Goal: Transaction & Acquisition: Purchase product/service

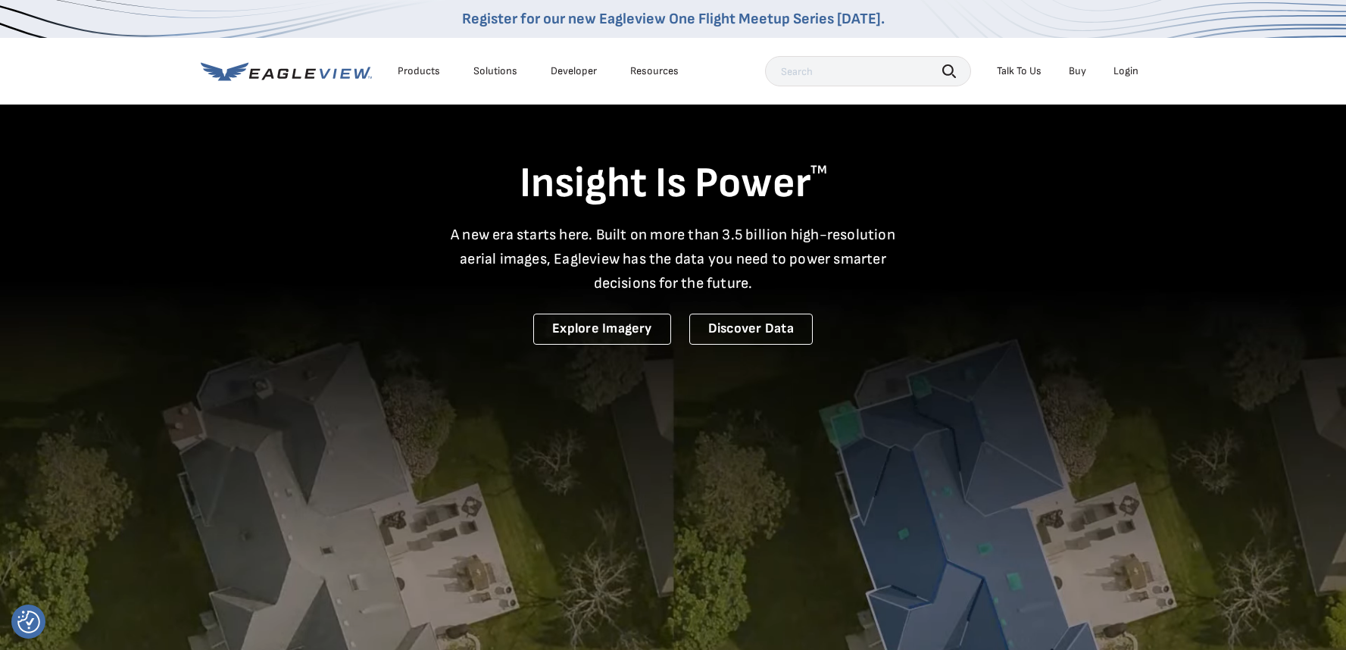
click at [1130, 70] on div "Login" at bounding box center [1125, 71] width 25 height 14
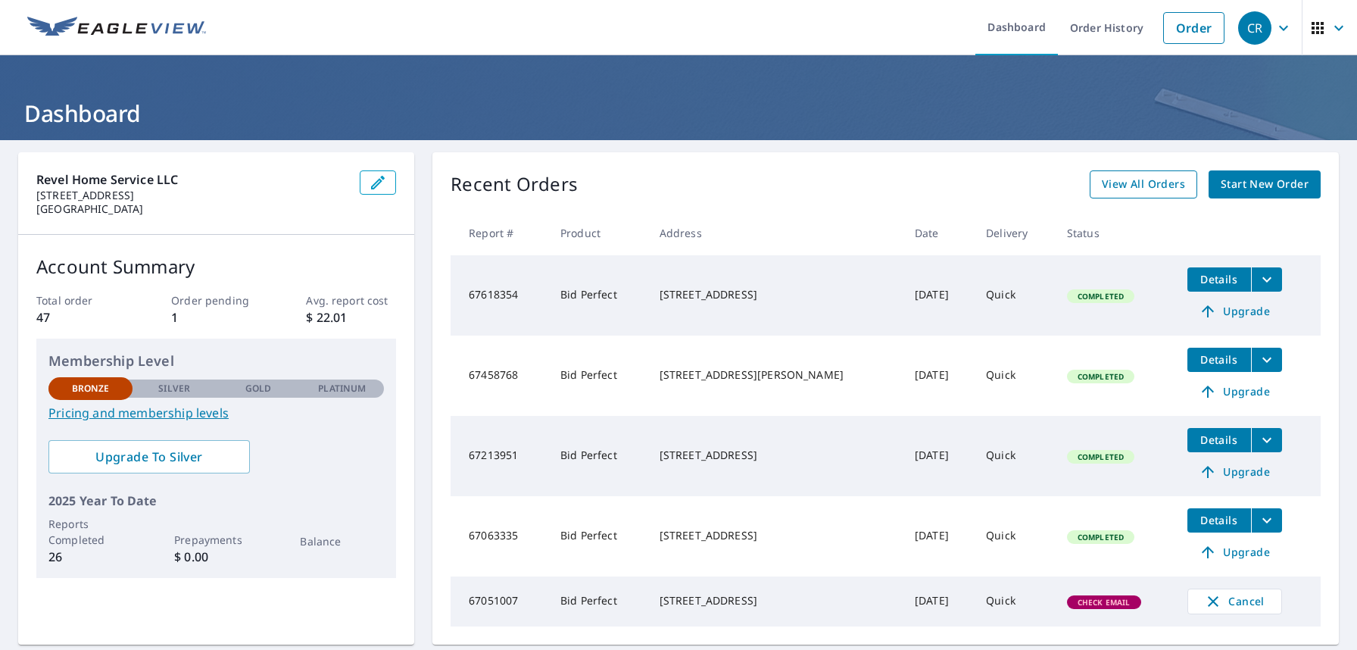
click at [1113, 187] on span "View All Orders" at bounding box center [1143, 184] width 83 height 19
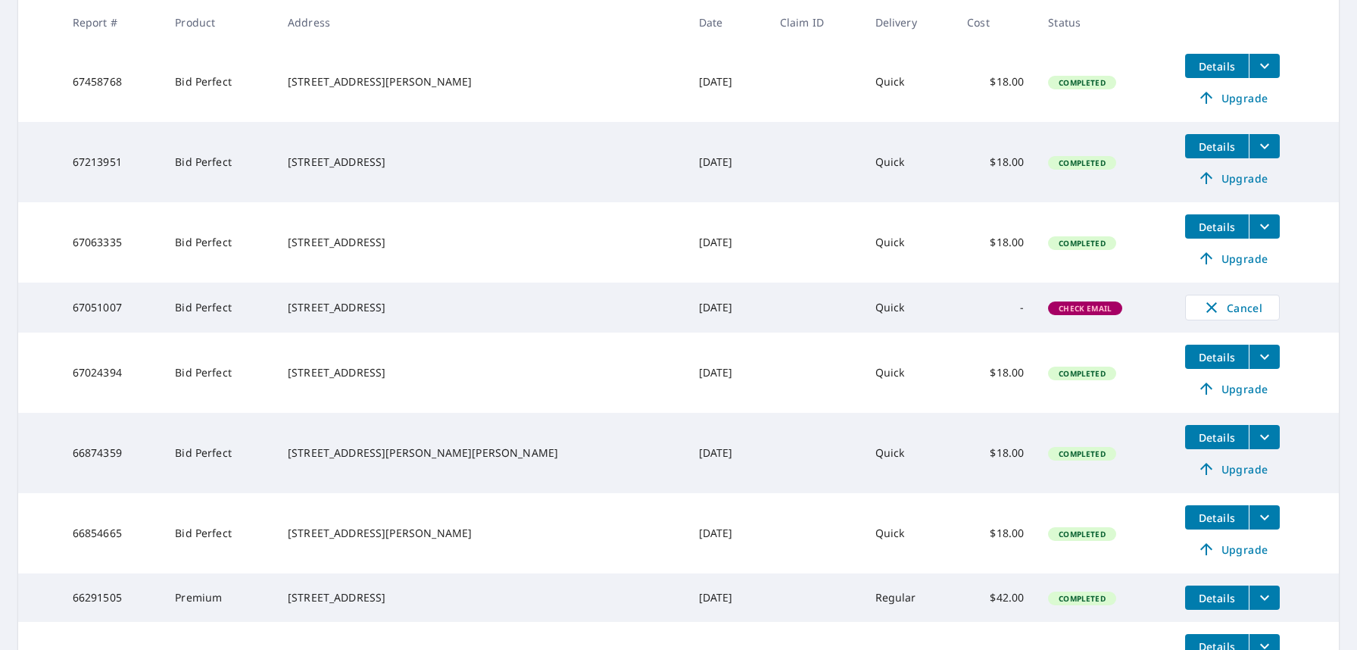
scroll to position [548, 0]
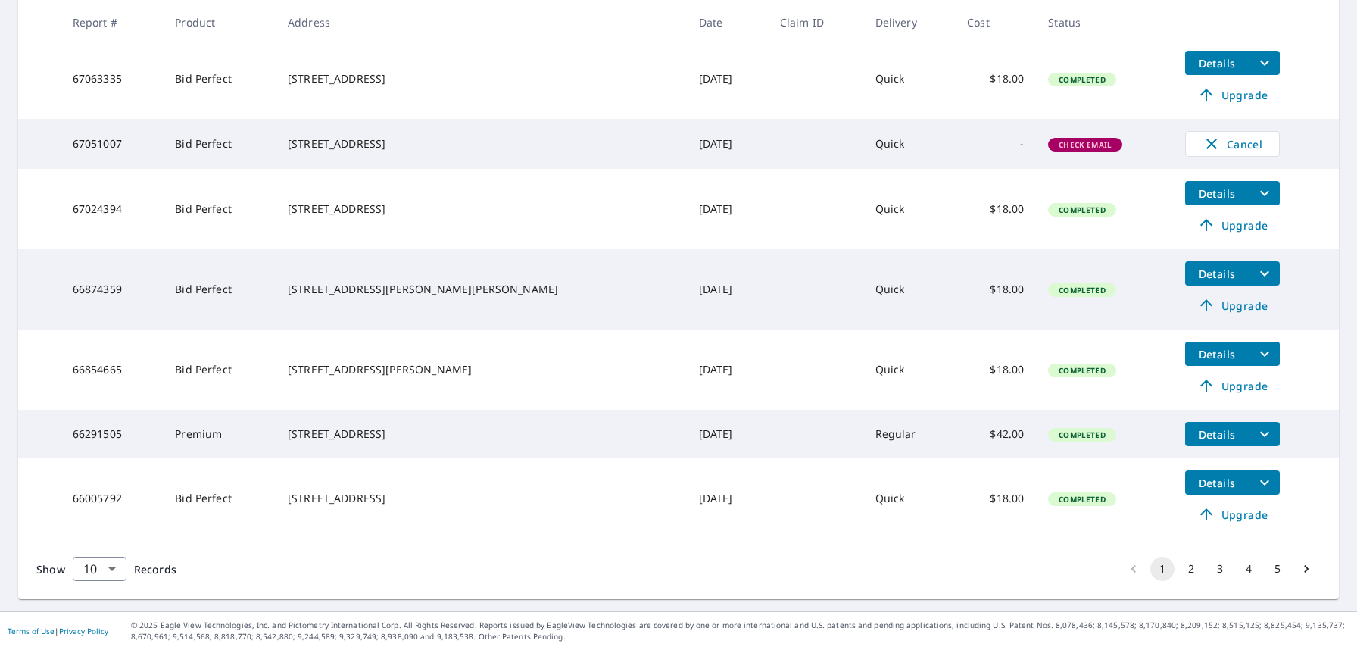
click at [1182, 568] on button "2" at bounding box center [1191, 569] width 24 height 24
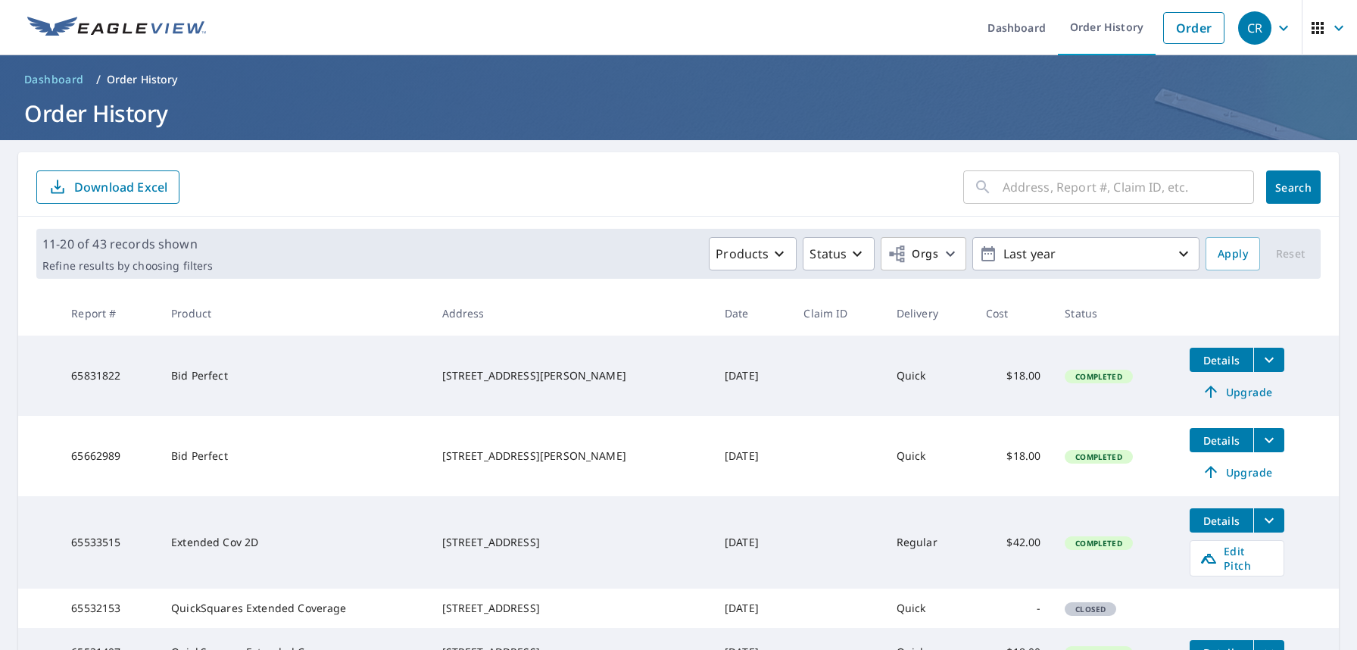
scroll to position [498, 0]
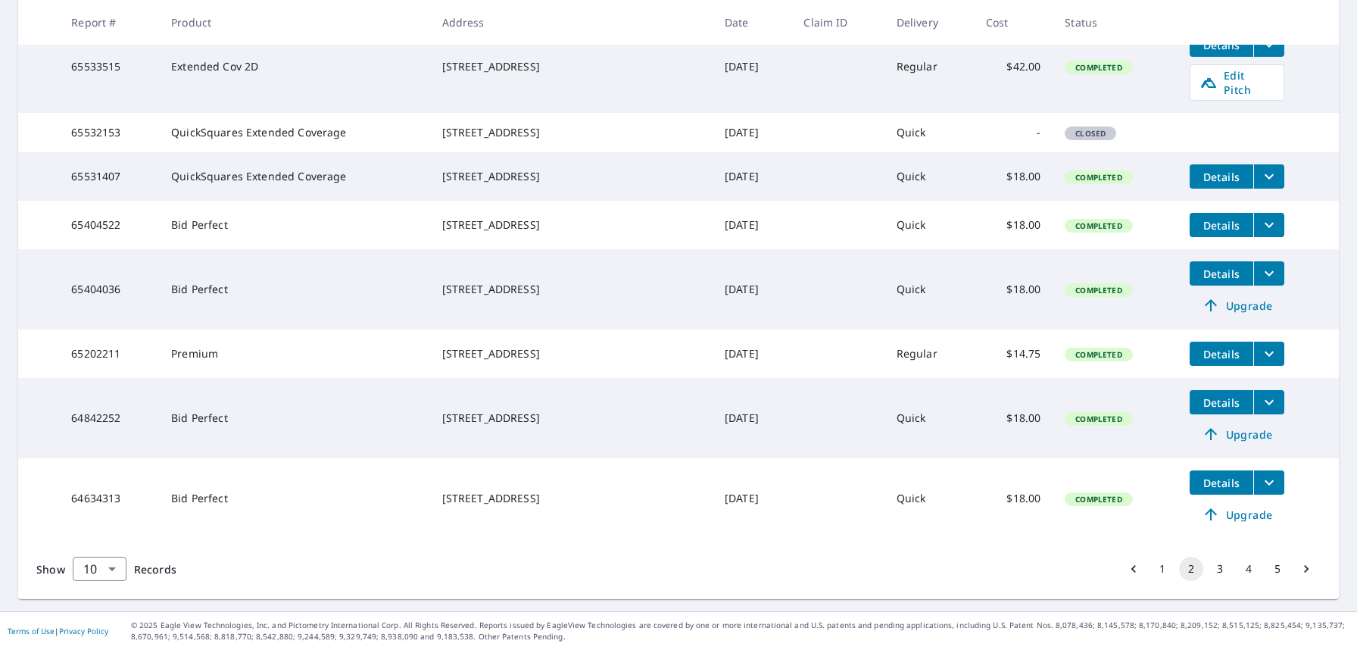
click at [1237, 571] on button "4" at bounding box center [1249, 569] width 24 height 24
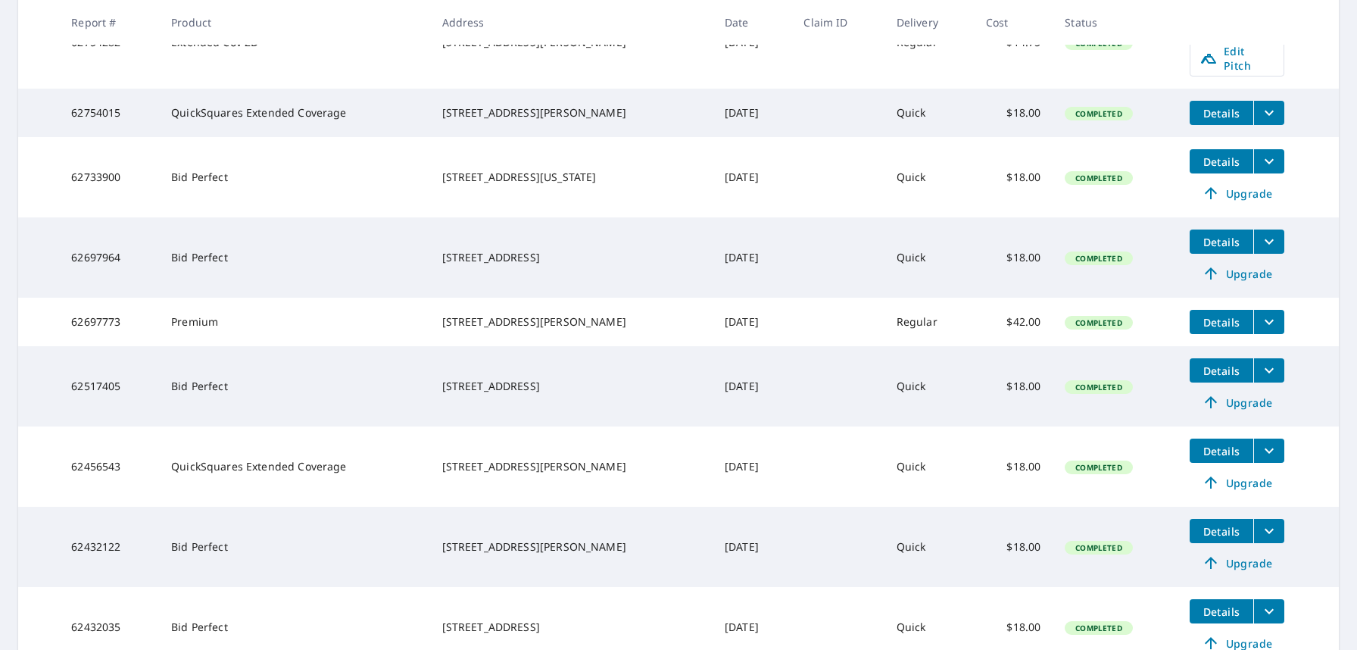
scroll to position [550, 0]
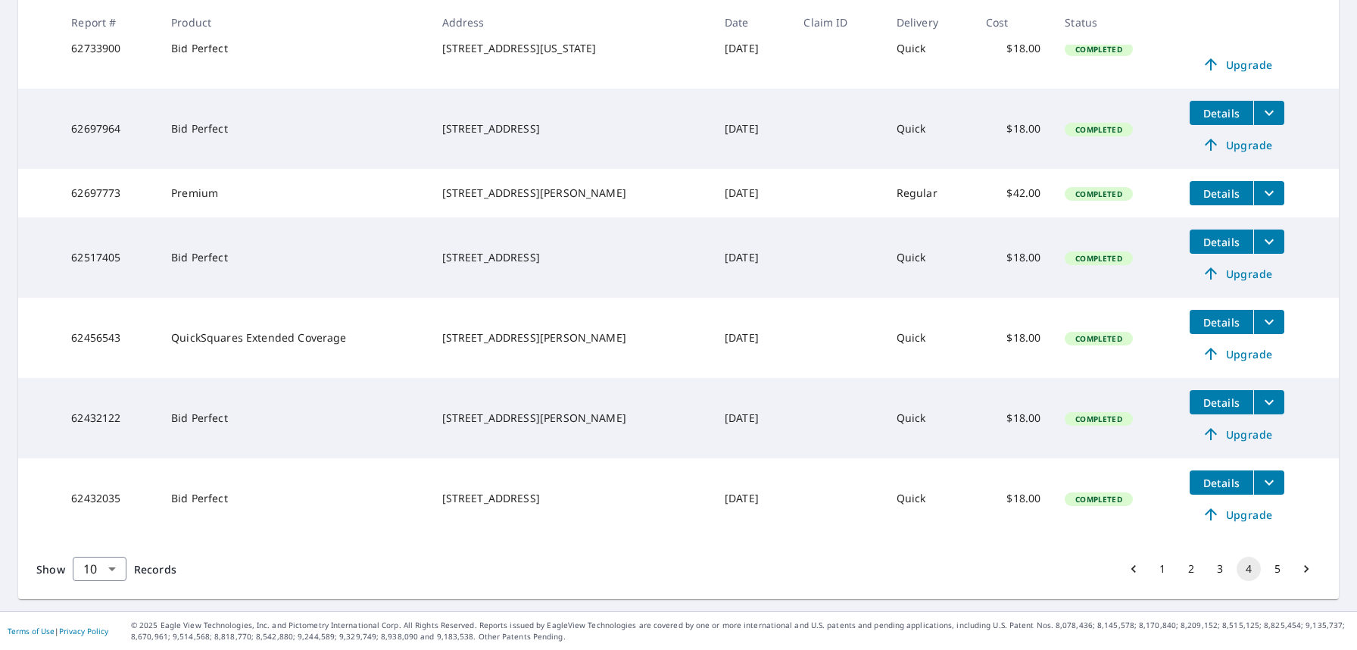
click at [1266, 567] on button "5" at bounding box center [1278, 569] width 24 height 24
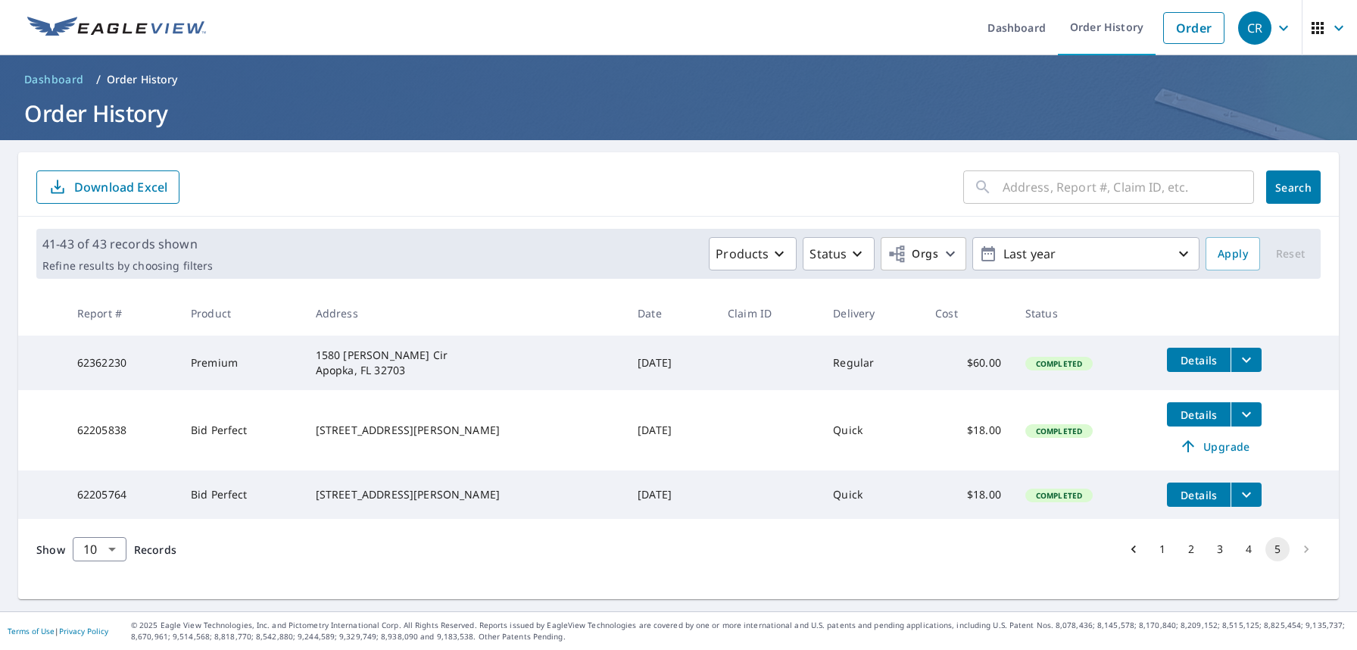
click at [1028, 182] on input "text" at bounding box center [1128, 187] width 251 height 42
type input "4"
paste input "4205 S Atlantic AveNew Smyrna Beach, FL 32169"
type input "4205 S Atlantic AveNew Smyrna Beach, FL 32169"
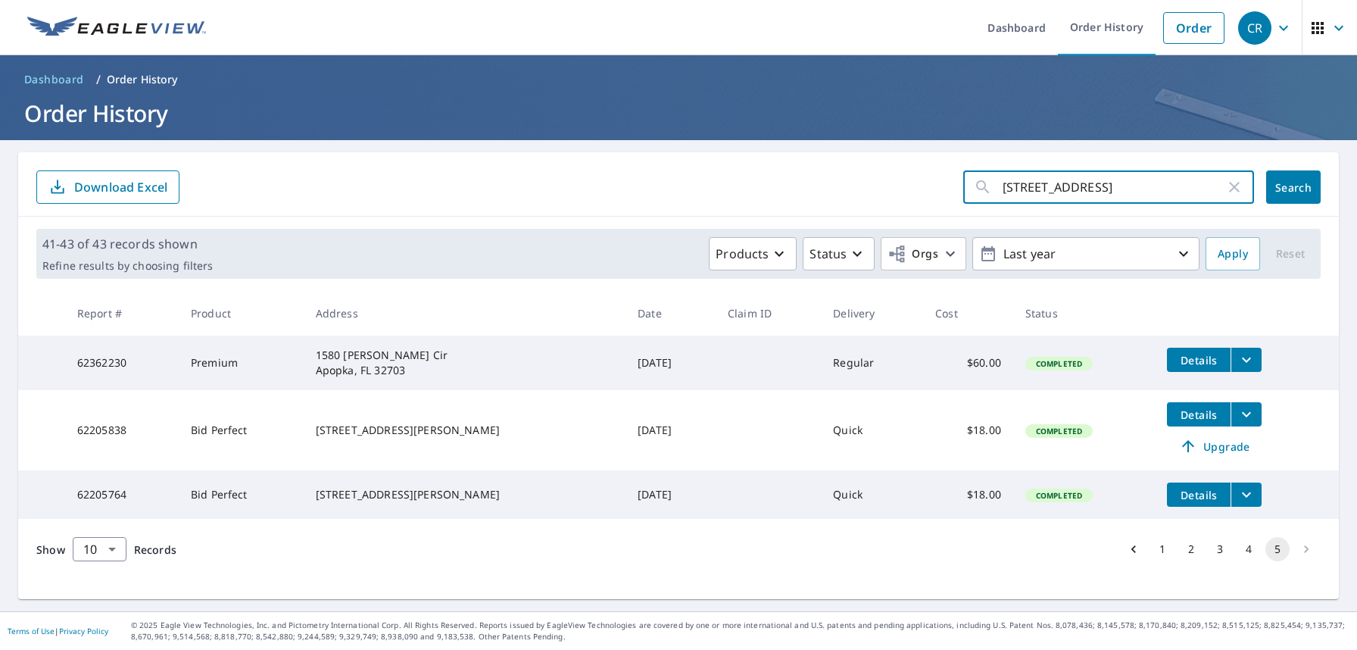
click at [1279, 191] on span "Search" at bounding box center [1294, 187] width 30 height 14
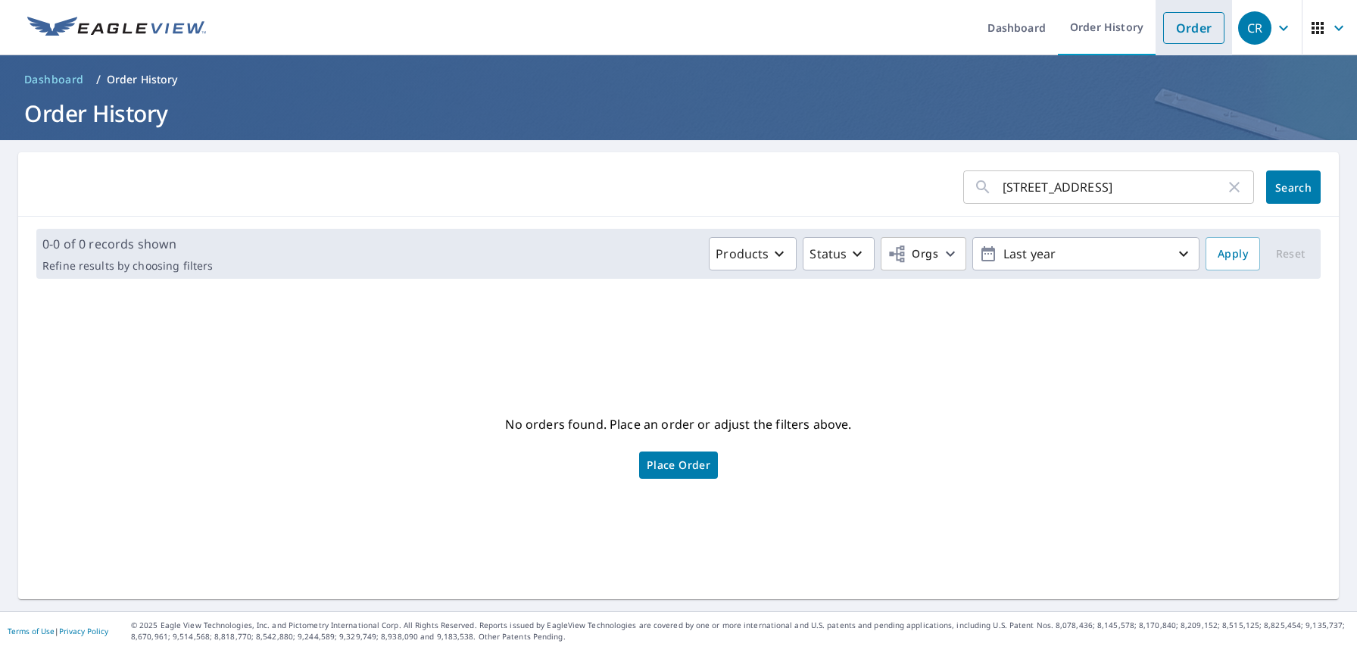
click at [1184, 17] on link "Order" at bounding box center [1193, 28] width 61 height 32
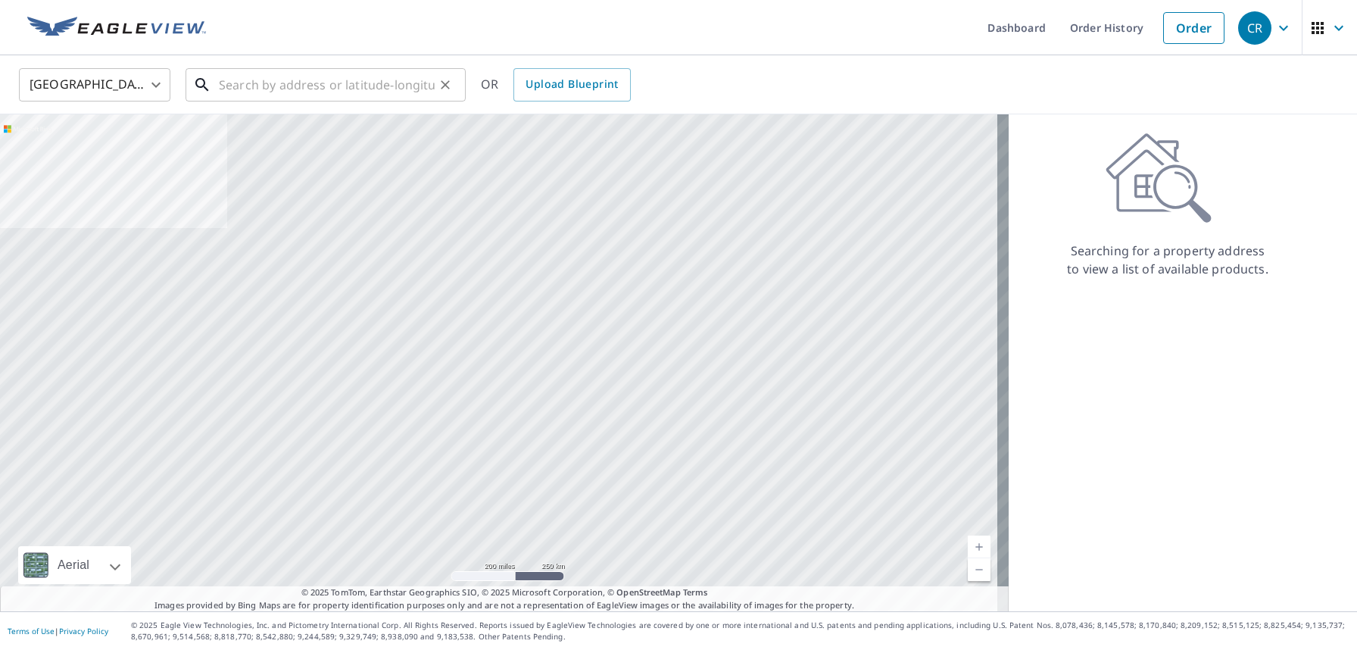
click at [241, 88] on input "text" at bounding box center [327, 85] width 216 height 42
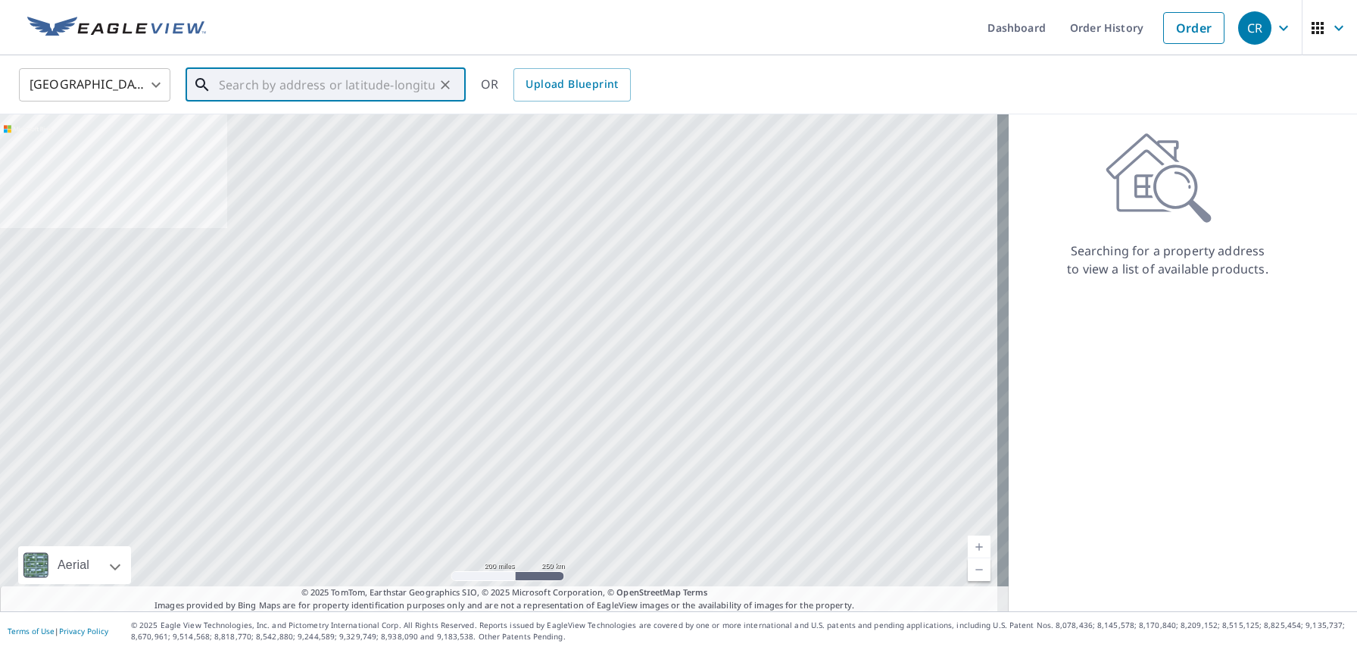
paste input "4205 S Atlantic AveNew Smyrna Beach, FL 32169"
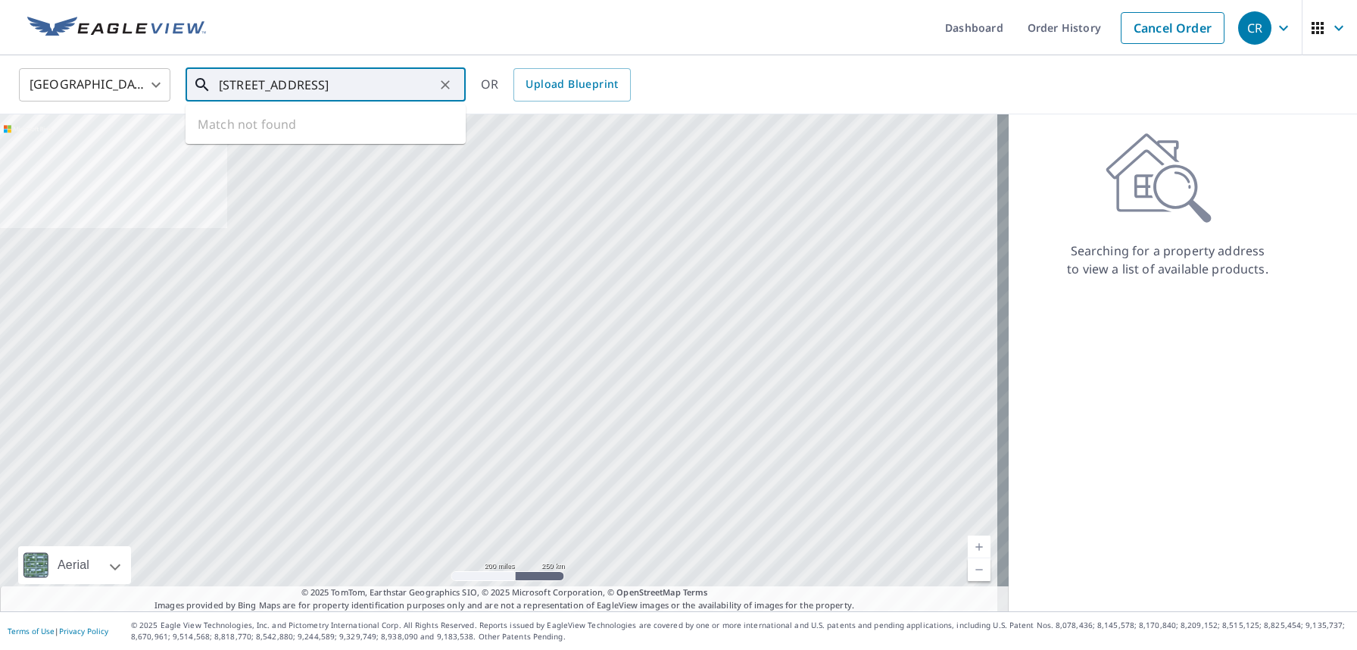
scroll to position [0, 63]
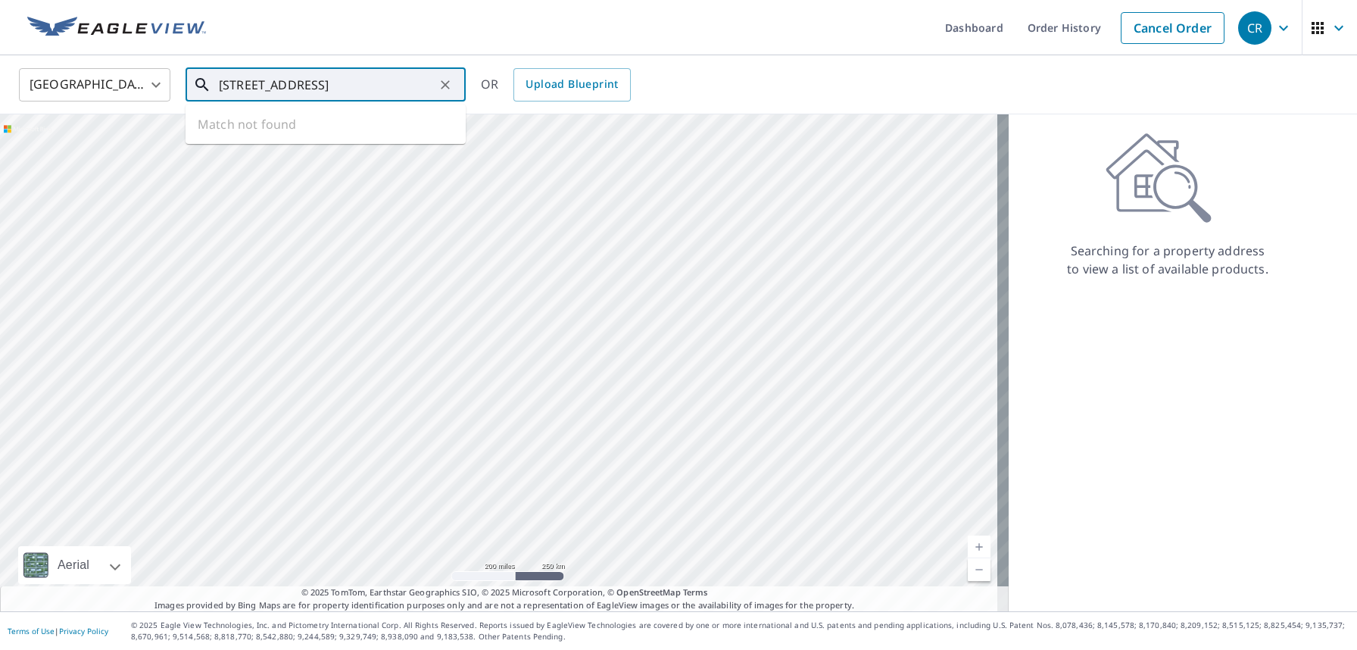
type input "4205 S Atlantic AveNew Smyrna Beach, FL 32169"
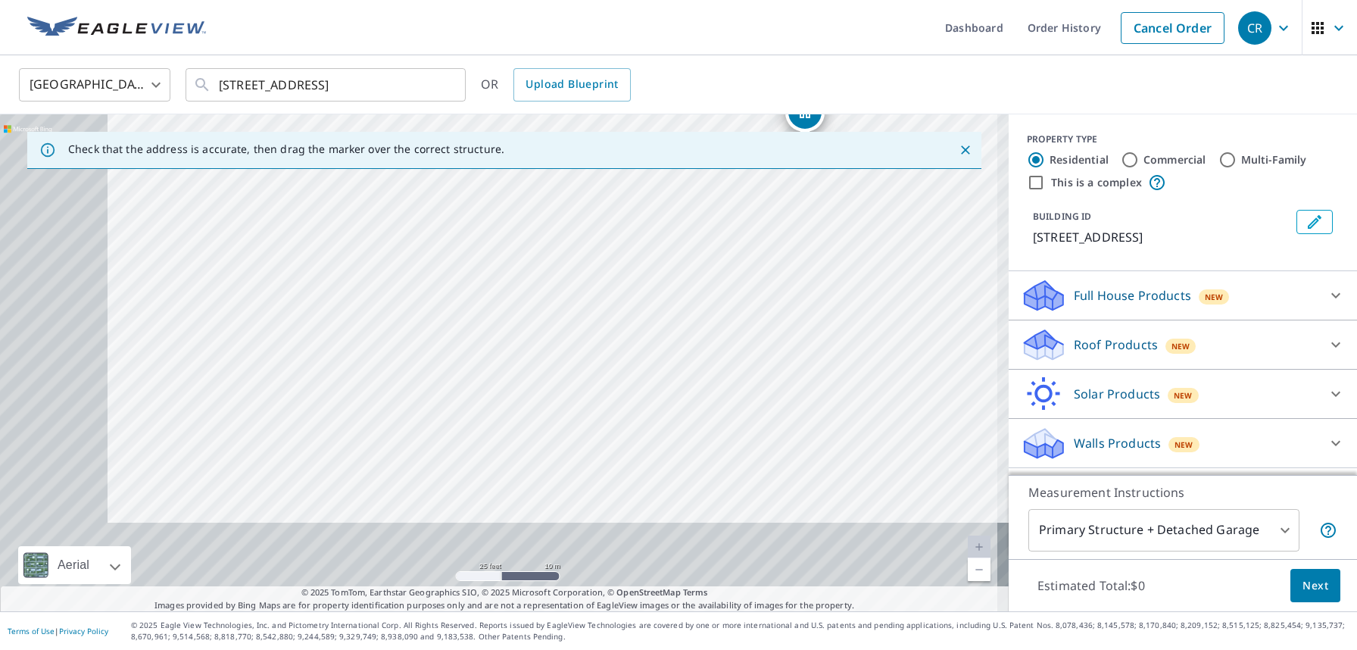
drag, startPoint x: 413, startPoint y: 469, endPoint x: 604, endPoint y: 301, distance: 254.9
click at [604, 301] on div "4205 S Atlantic Ave Avenew Smyrna" at bounding box center [504, 362] width 1009 height 497
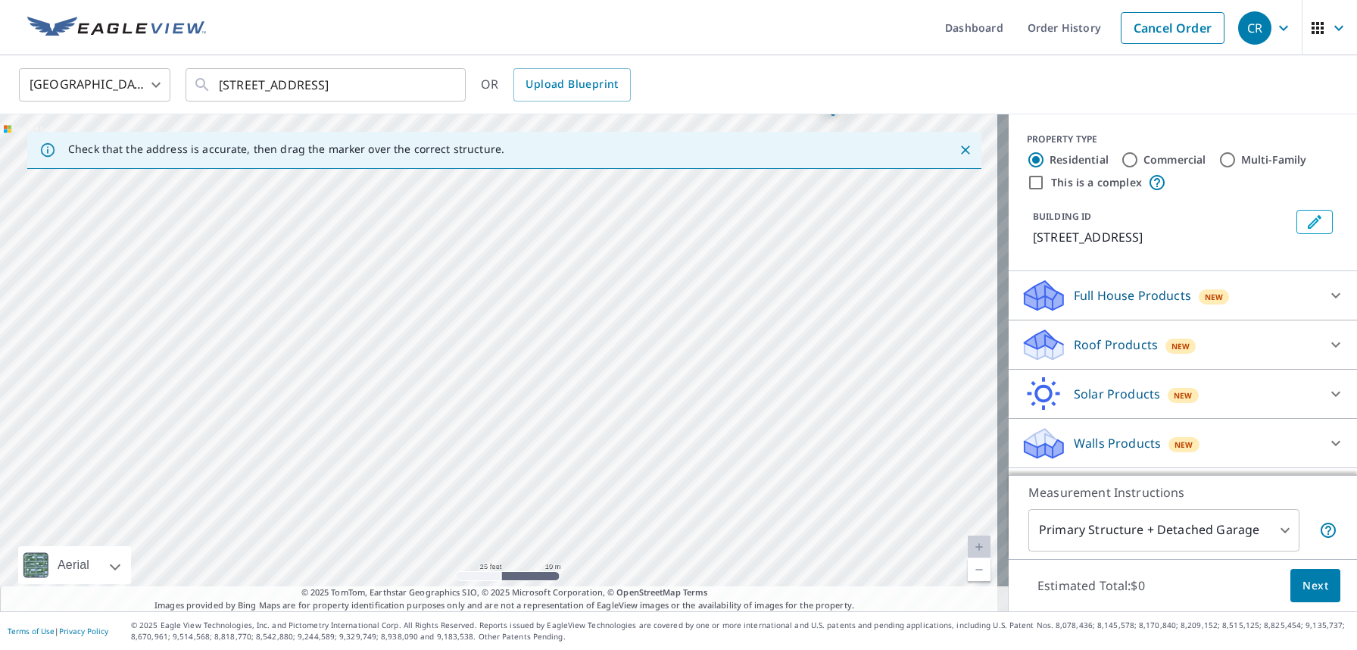
click at [488, 359] on div "4205 S Atlantic Ave Avenew Smyrna" at bounding box center [504, 362] width 1009 height 497
drag, startPoint x: 494, startPoint y: 349, endPoint x: 148, endPoint y: 548, distance: 399.0
click at [509, 384] on div "4205 S Atlantic Ave New Smyrna Beach, FL 32169" at bounding box center [504, 362] width 1009 height 497
click at [1219, 157] on input "Multi-Family" at bounding box center [1228, 160] width 18 height 18
radio input "true"
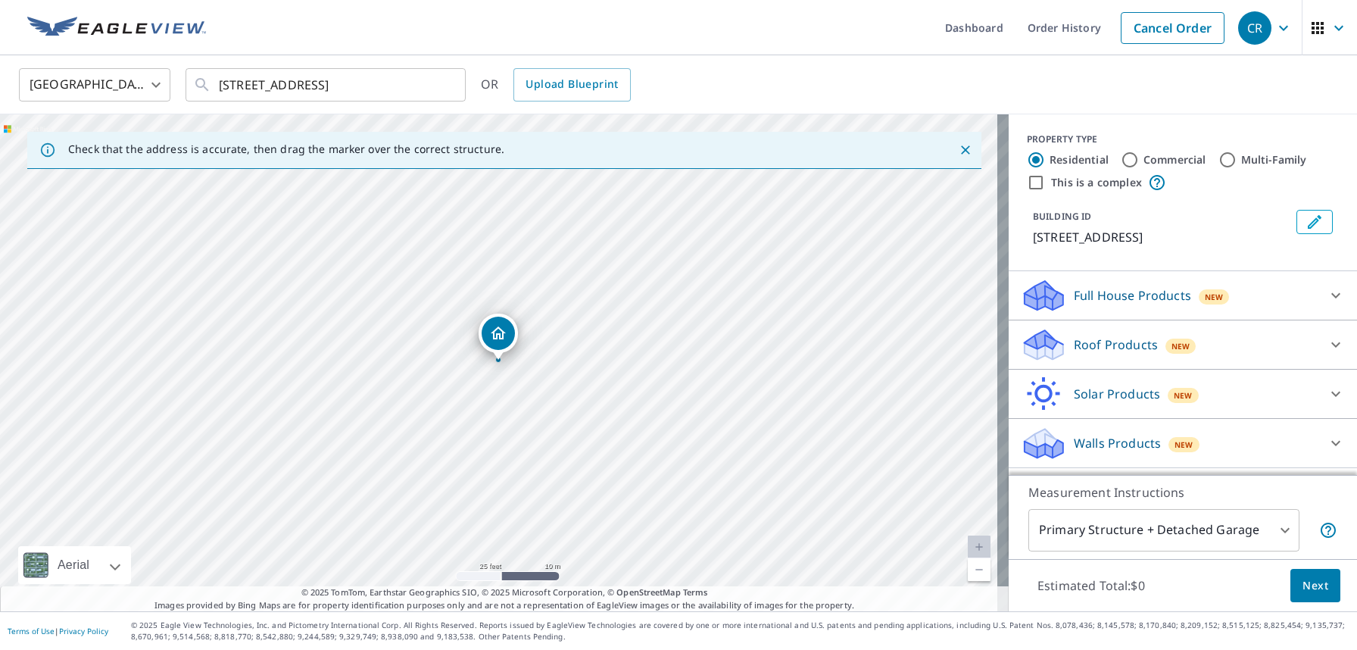
type input "2"
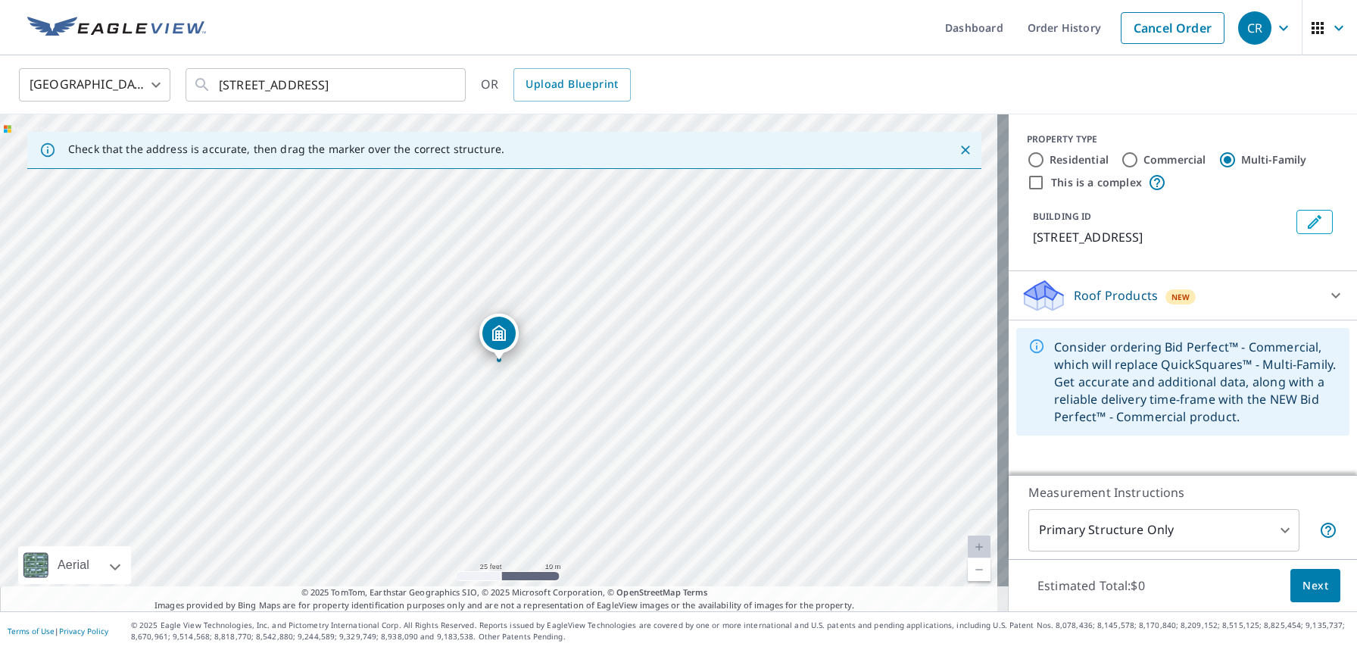
click at [1027, 158] on input "Residential" at bounding box center [1036, 160] width 18 height 18
radio input "true"
type input "1"
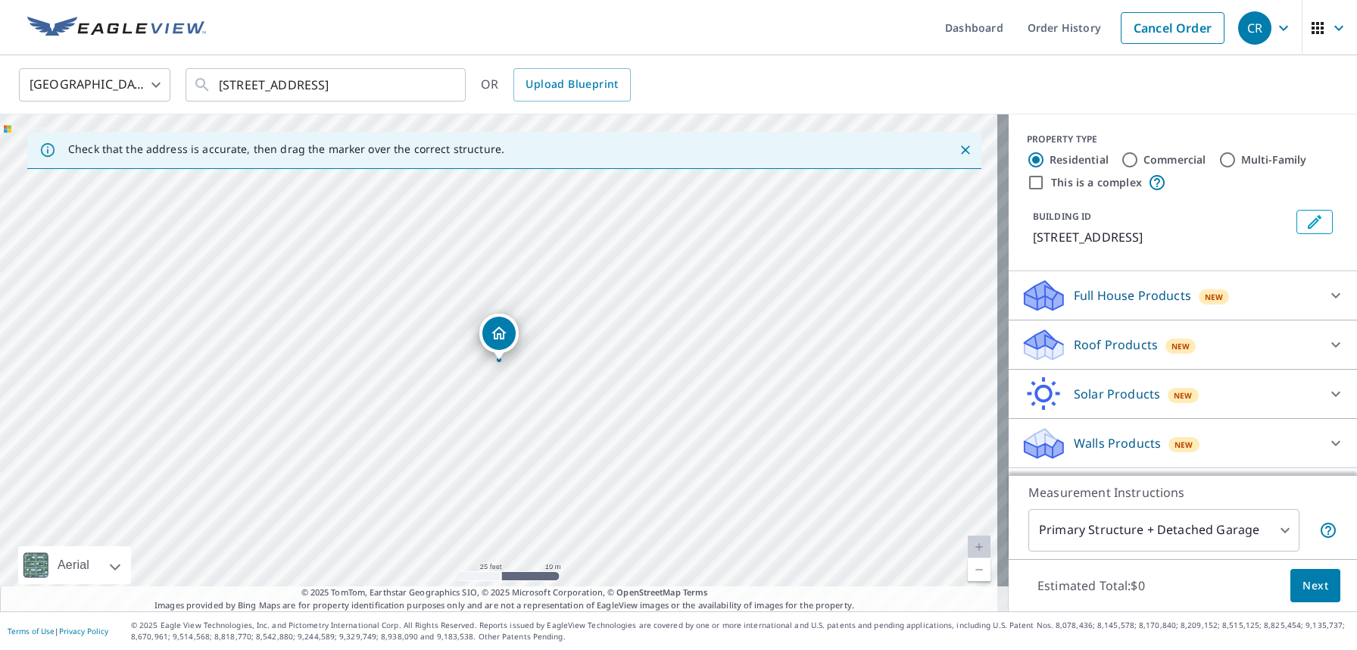
click at [1031, 180] on input "This is a complex" at bounding box center [1036, 182] width 18 height 18
checkbox input "true"
radio input "false"
radio input "true"
type input "4"
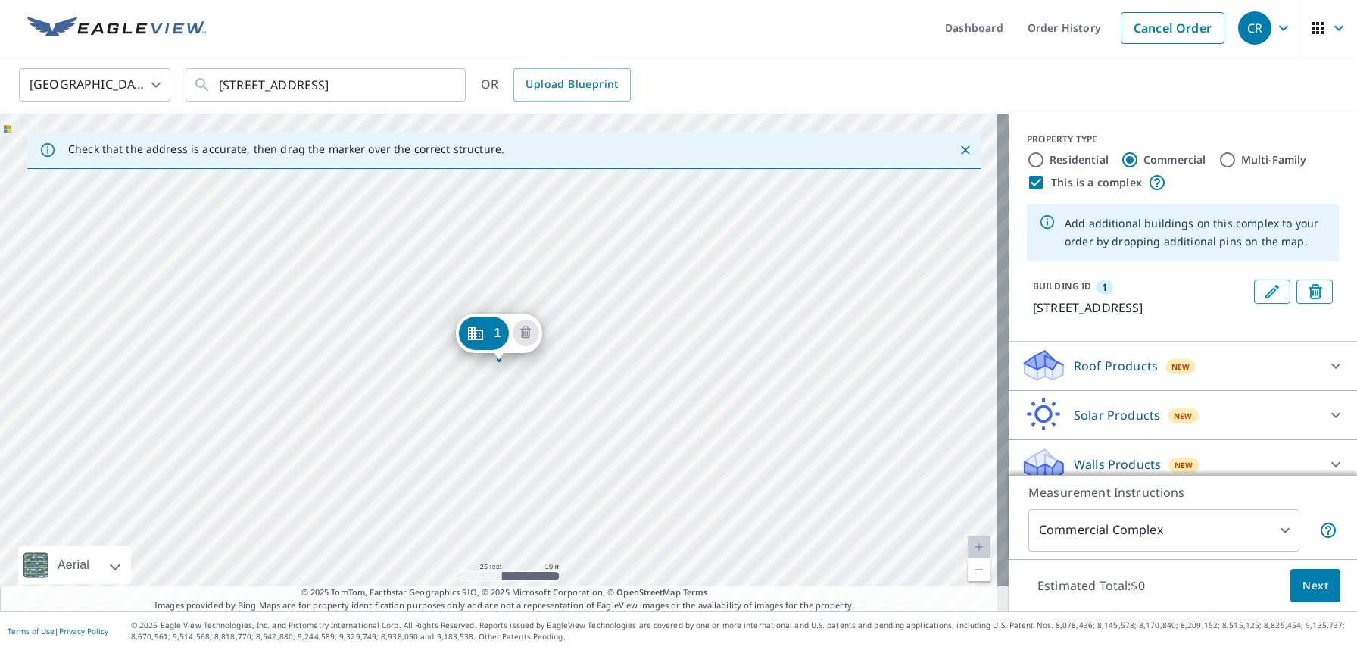
click at [1032, 158] on input "Residential" at bounding box center [1036, 160] width 18 height 18
radio input "true"
type input "1"
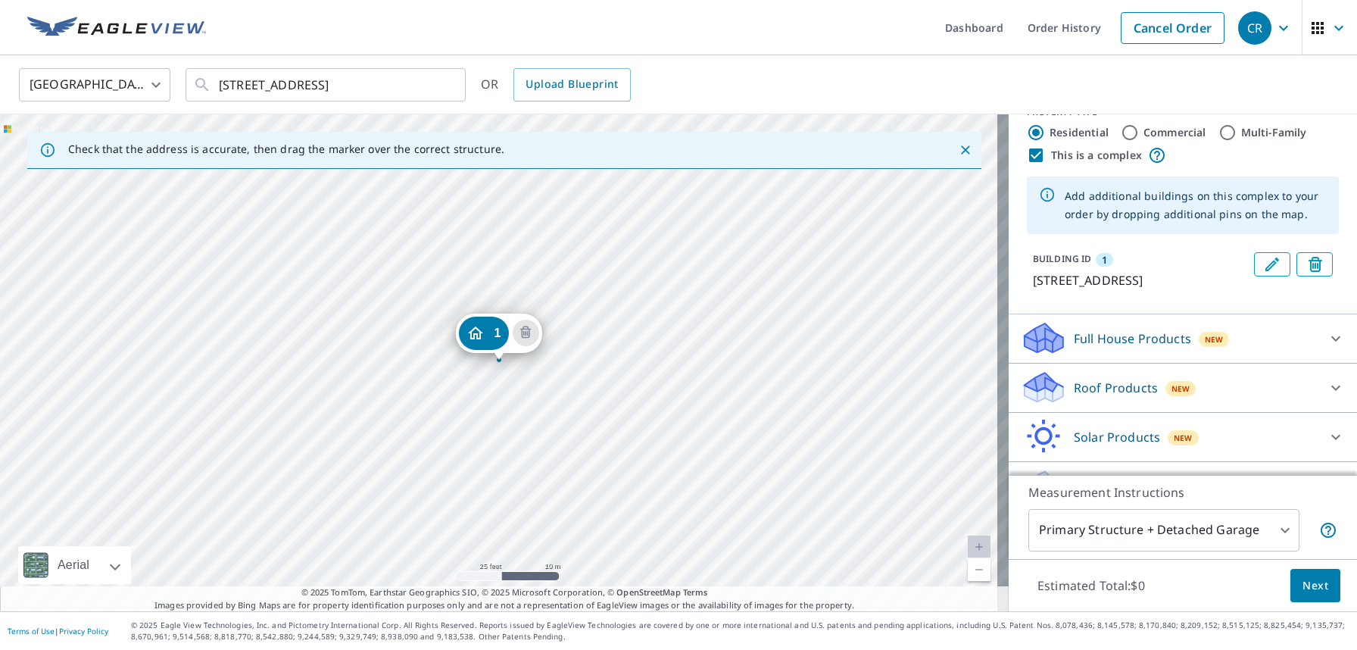
scroll to position [82, 0]
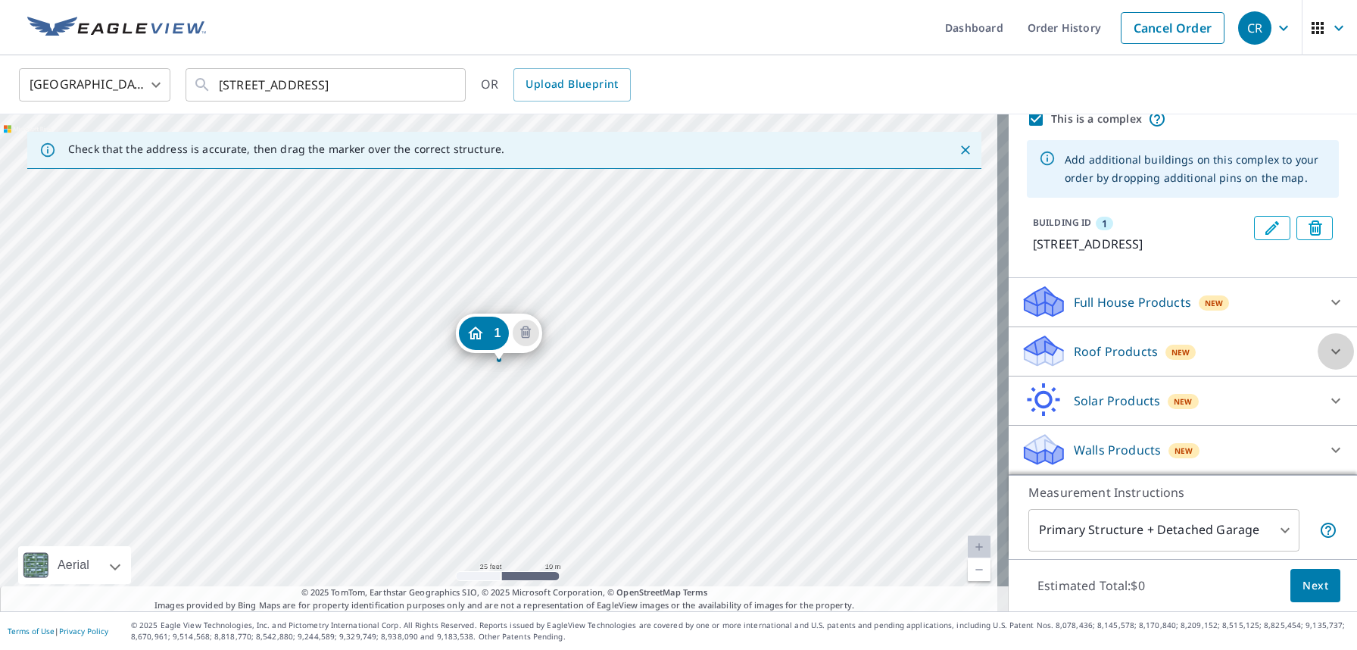
click at [1327, 351] on icon at bounding box center [1336, 351] width 18 height 18
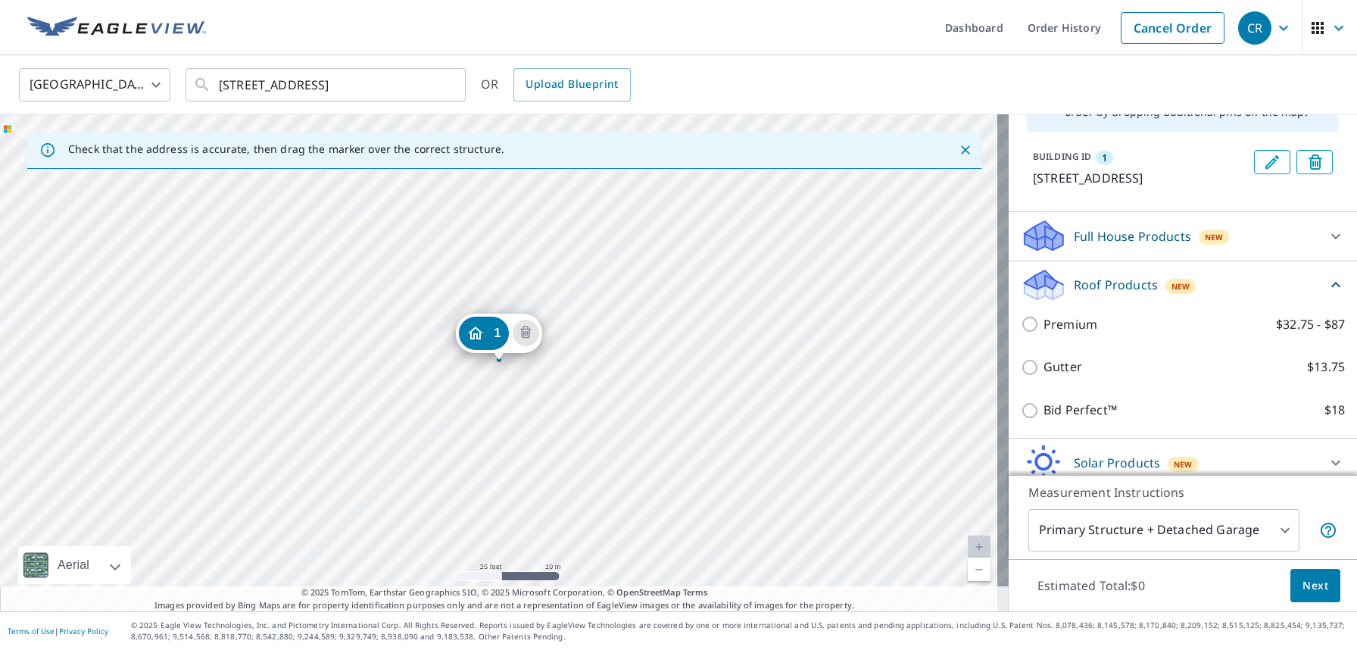
scroll to position [210, 0]
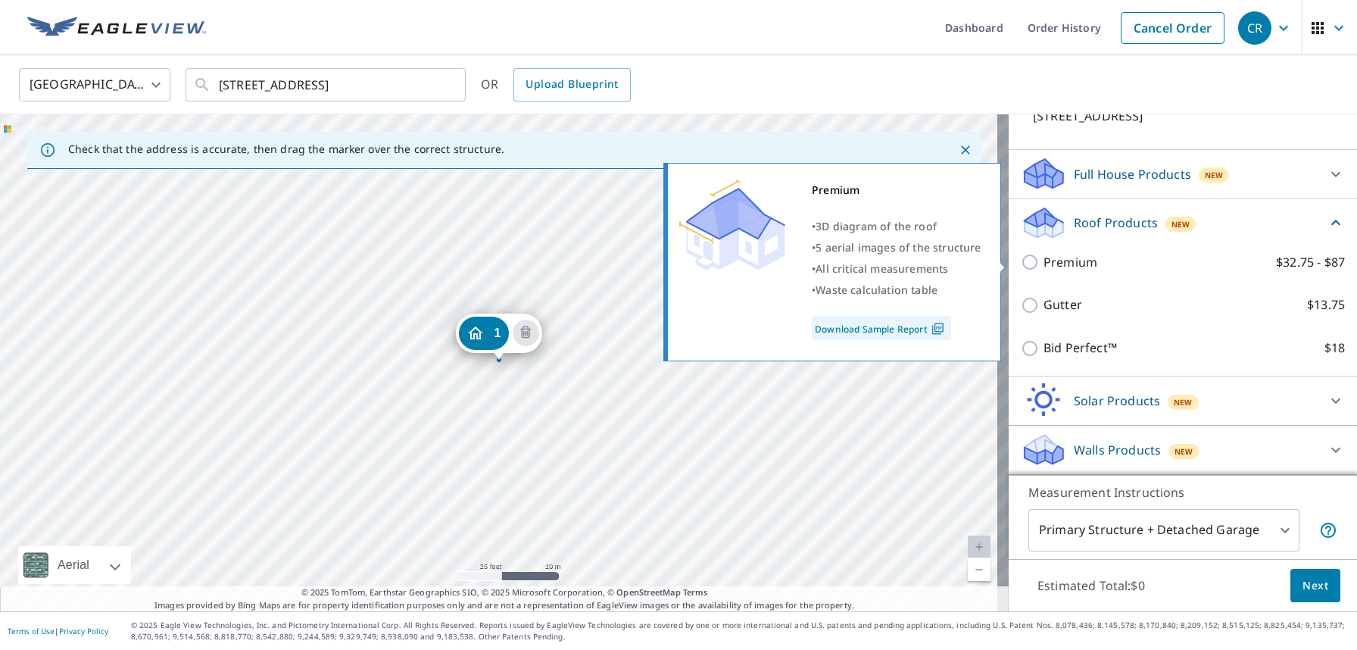
click at [1021, 259] on input "Premium $32.75 - $87" at bounding box center [1032, 262] width 23 height 18
checkbox input "true"
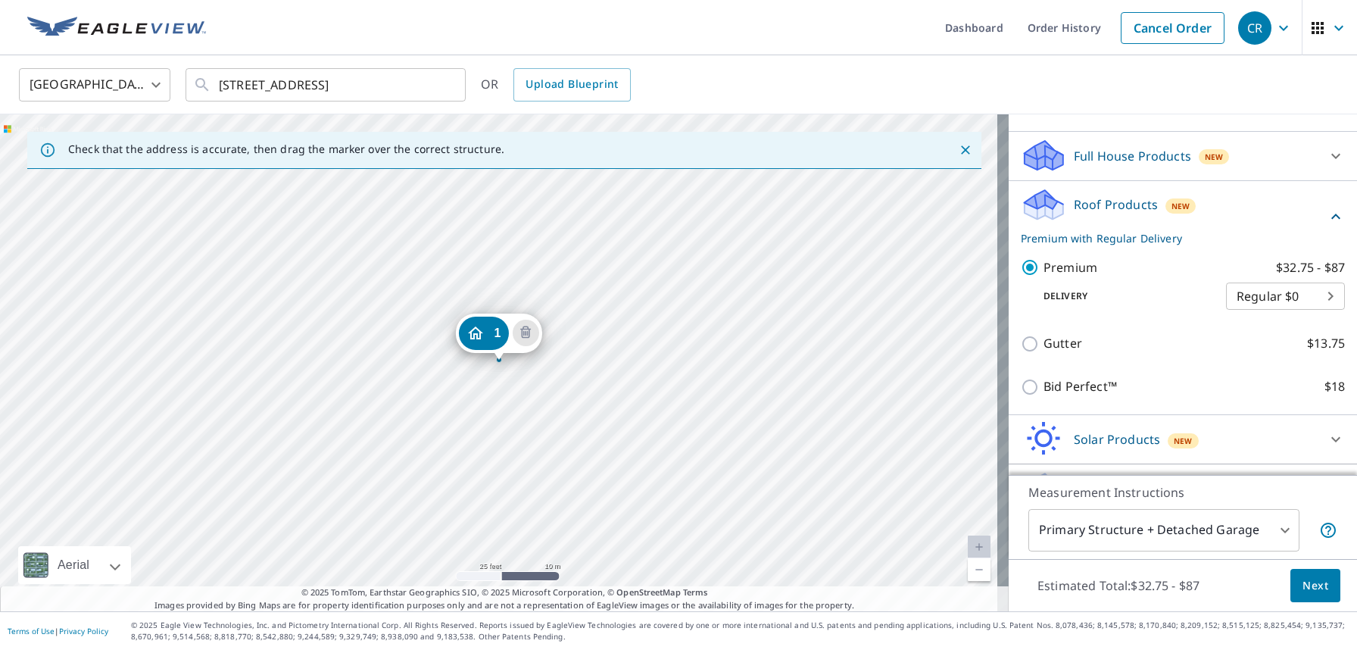
click at [1303, 583] on span "Next" at bounding box center [1316, 585] width 26 height 19
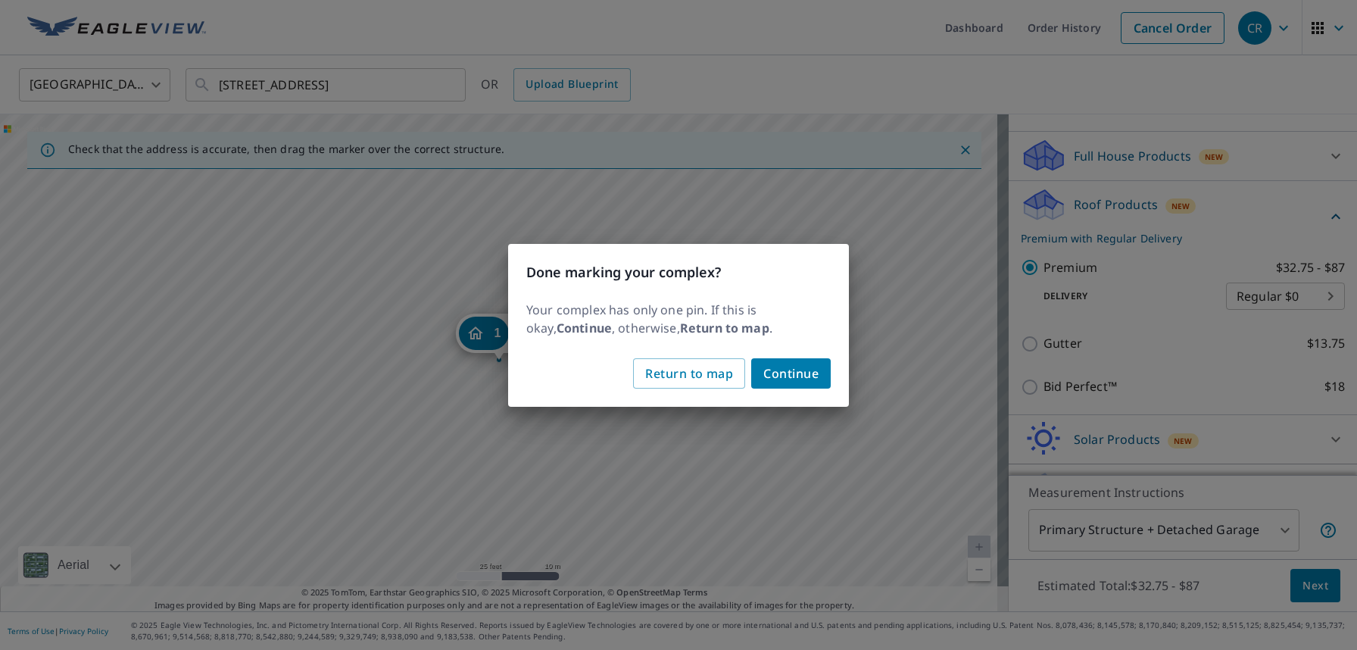
click at [717, 372] on span "Return to map" at bounding box center [689, 373] width 88 height 21
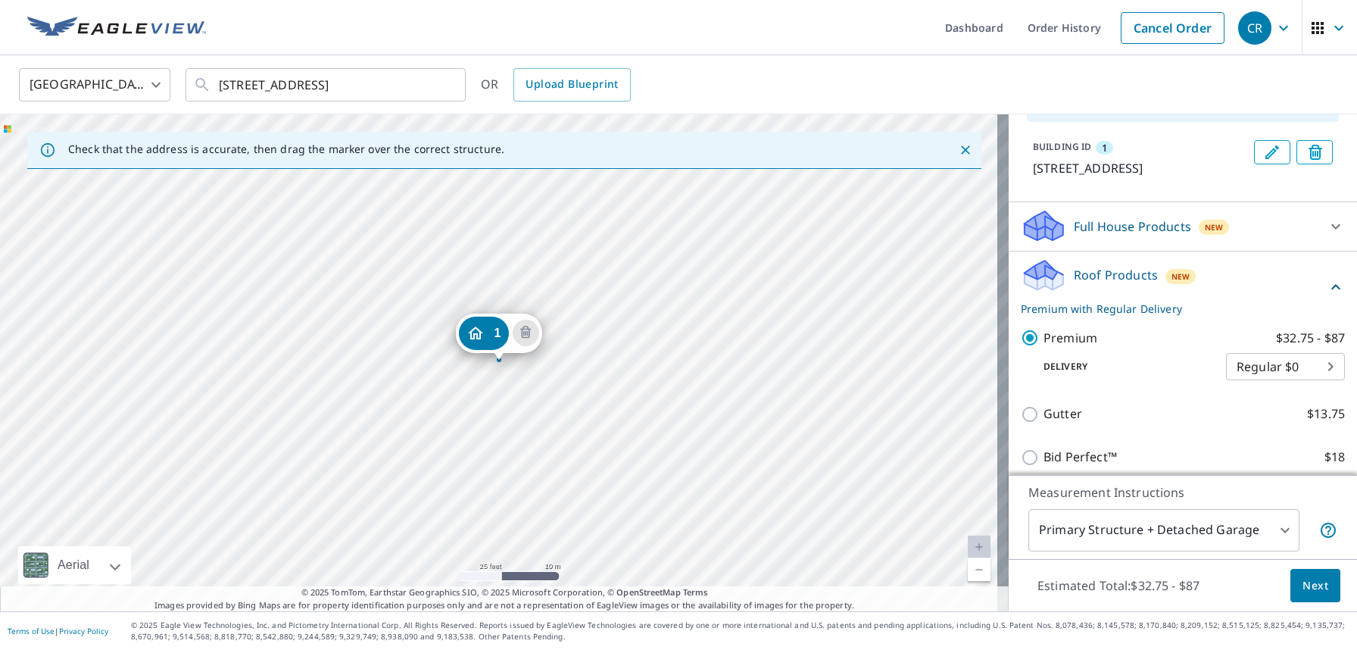
scroll to position [0, 0]
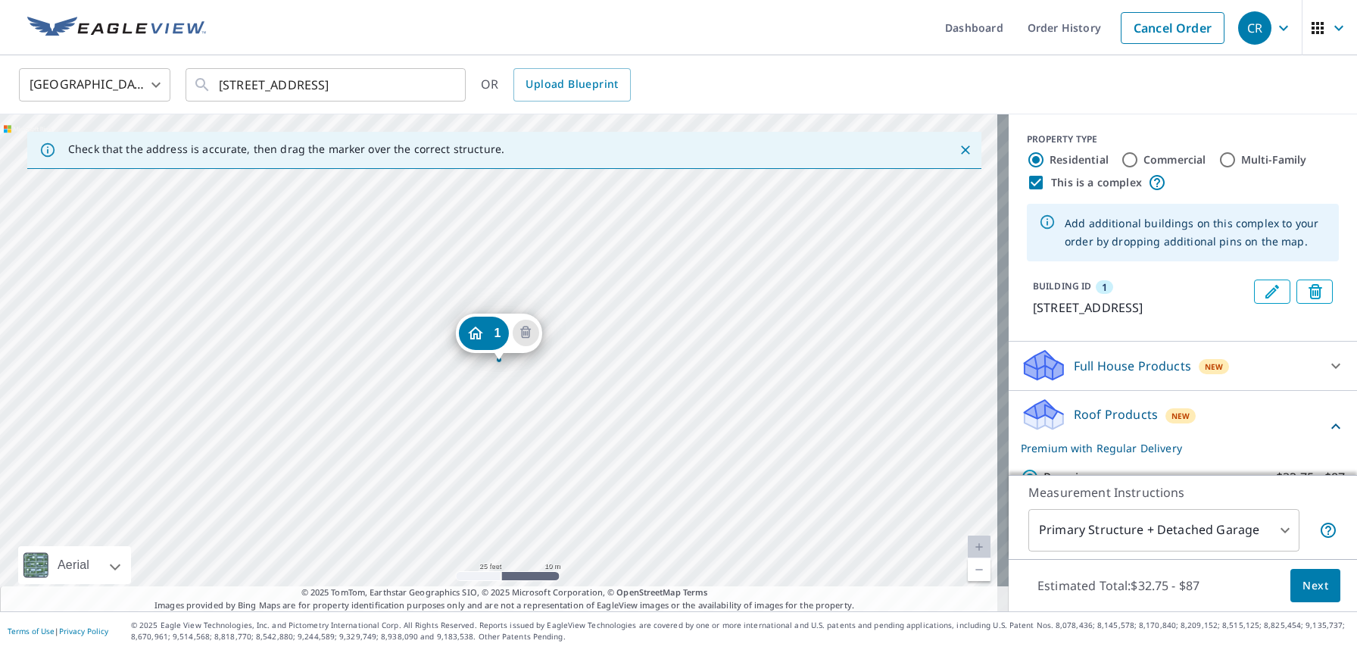
click at [1027, 182] on input "This is a complex" at bounding box center [1036, 182] width 18 height 18
checkbox input "false"
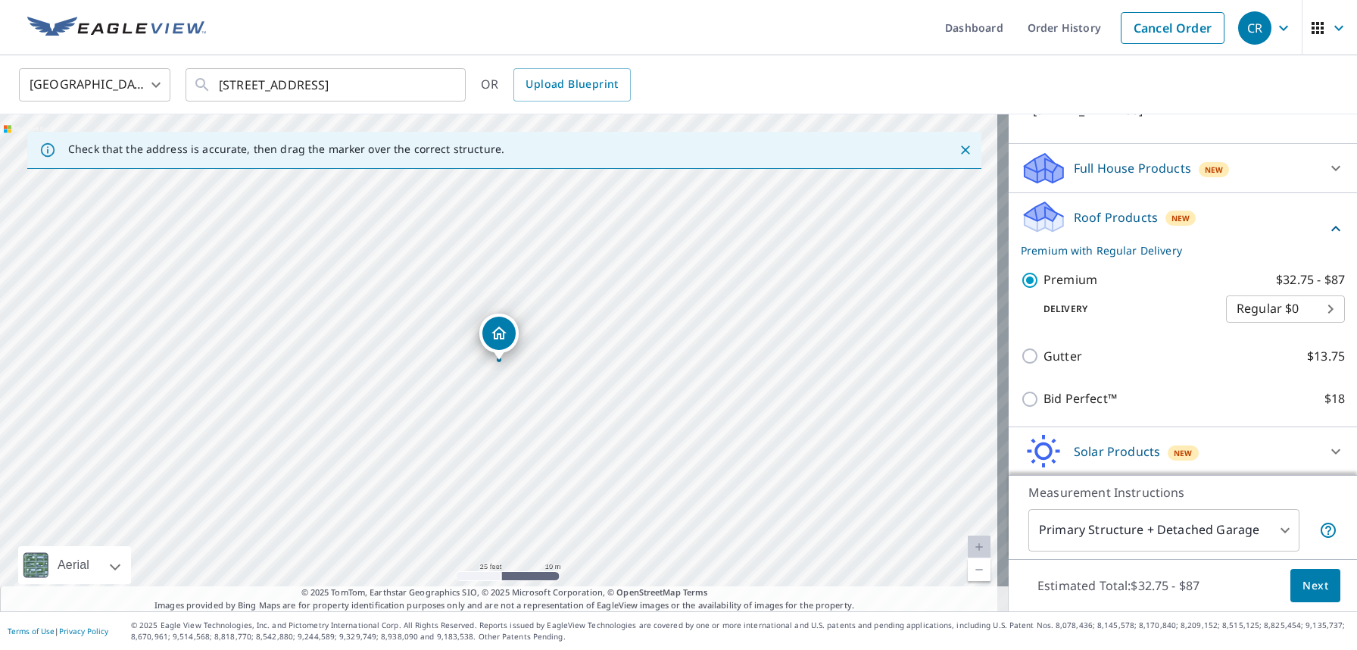
scroll to position [196, 0]
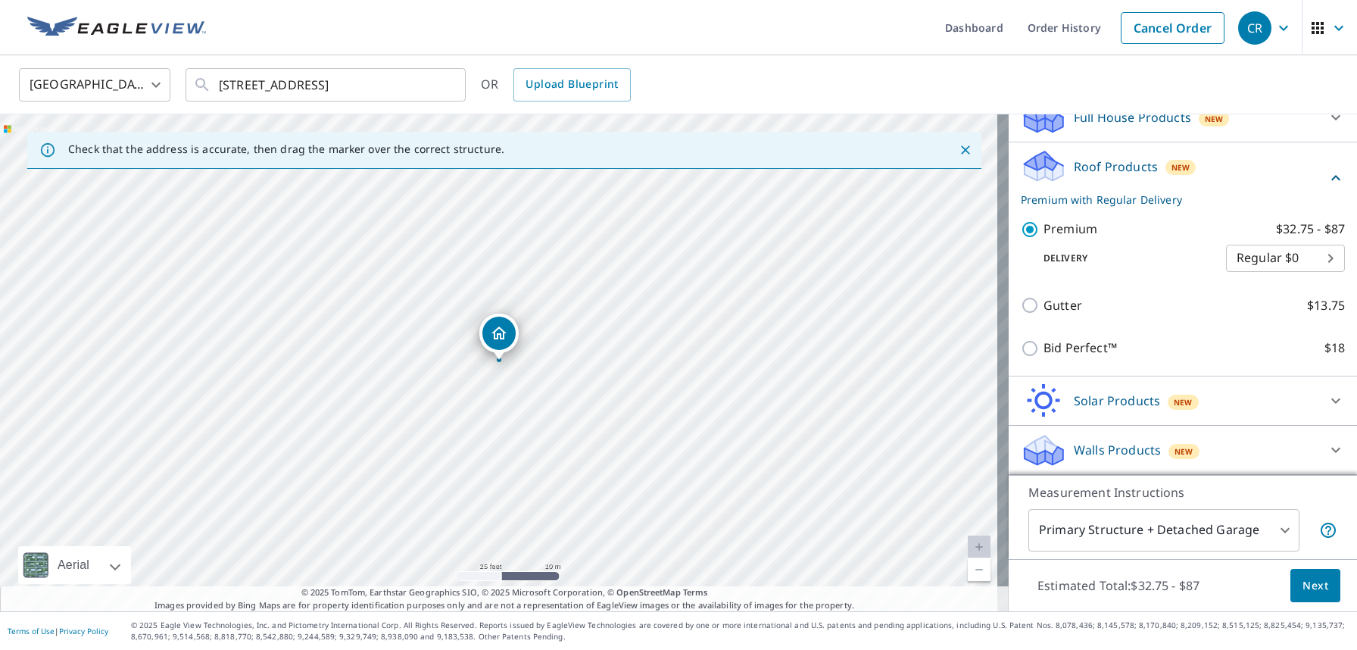
click at [1303, 579] on span "Next" at bounding box center [1316, 585] width 26 height 19
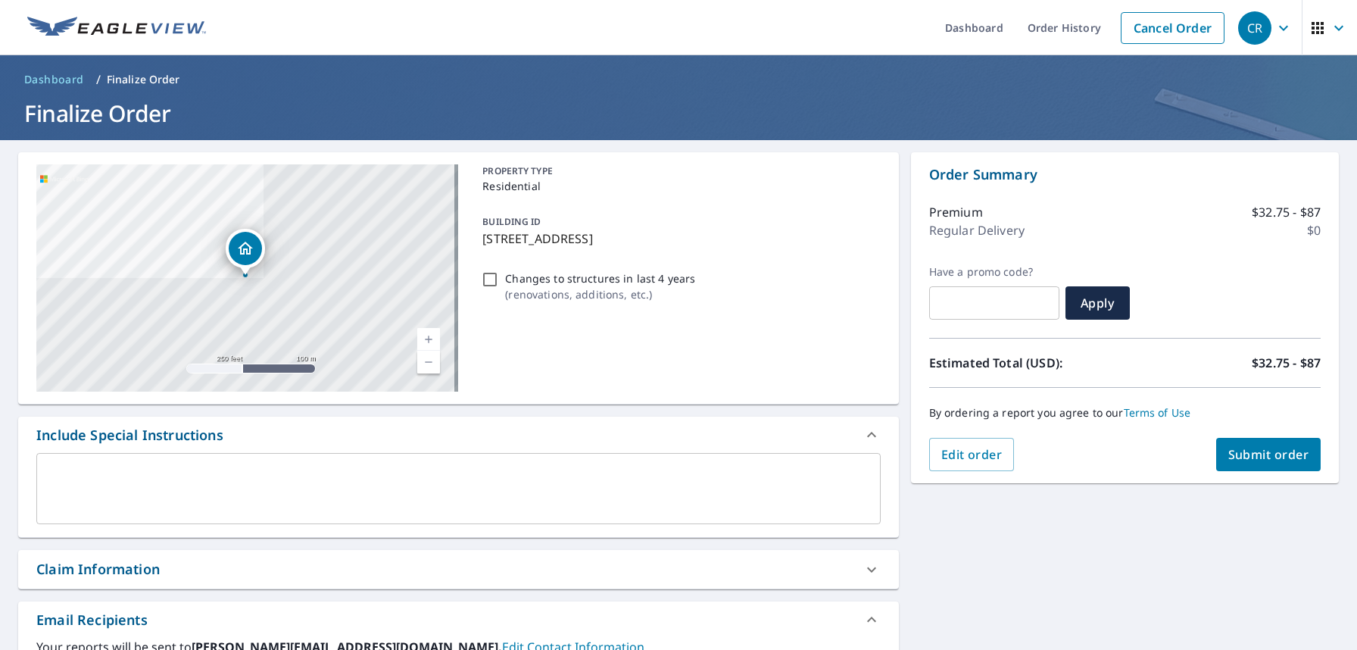
click at [1250, 454] on span "Submit order" at bounding box center [1269, 454] width 81 height 17
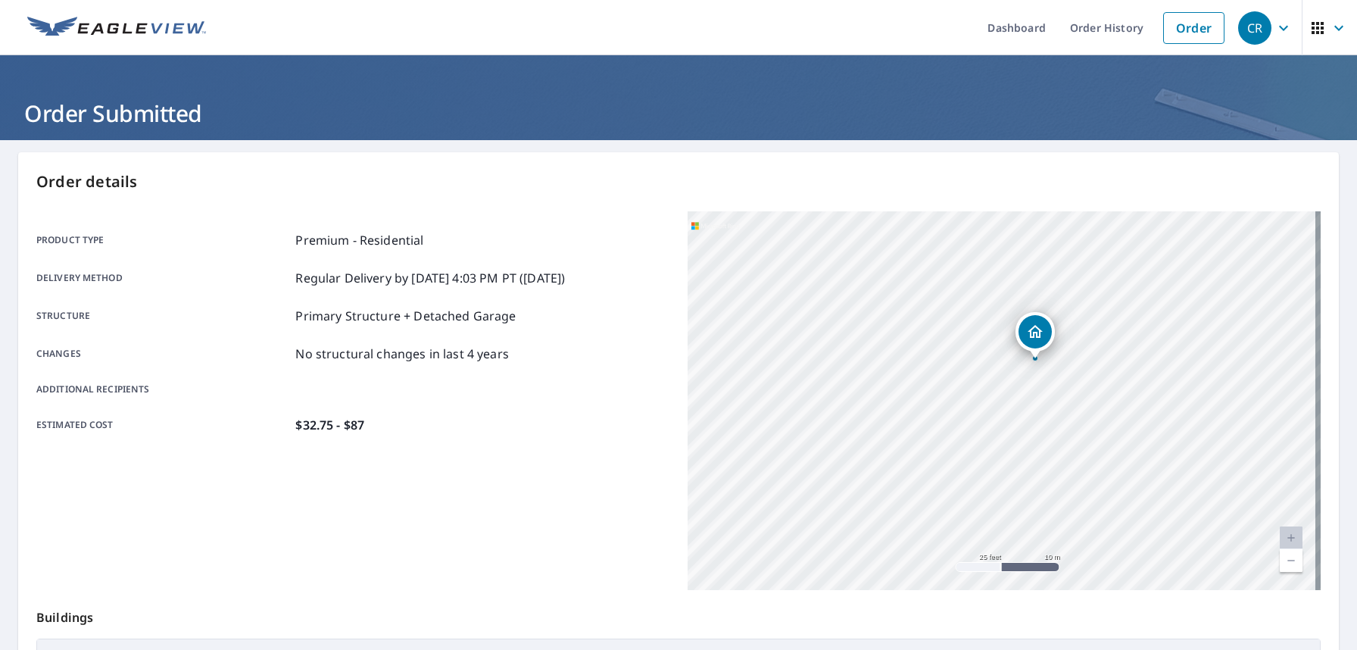
click at [1039, 383] on div "4205 S Atlantic Ave New Smyrna Beach, FL 32169" at bounding box center [1004, 400] width 633 height 379
click at [1020, 459] on div "4205 S Atlantic Ave New Smyrna Beach, FL 32169" at bounding box center [1004, 400] width 633 height 379
click at [1035, 479] on div "4205 S Atlantic Ave New Smyrna Beach, FL 32169" at bounding box center [1004, 400] width 633 height 379
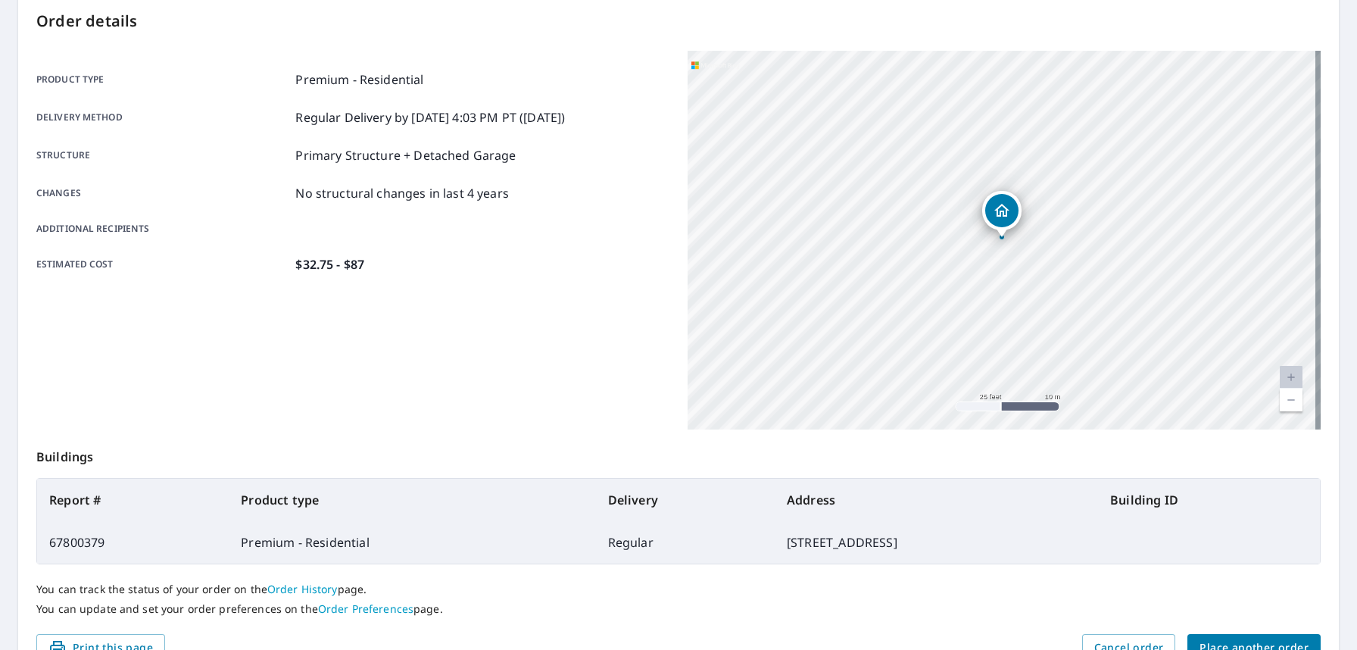
scroll to position [242, 0]
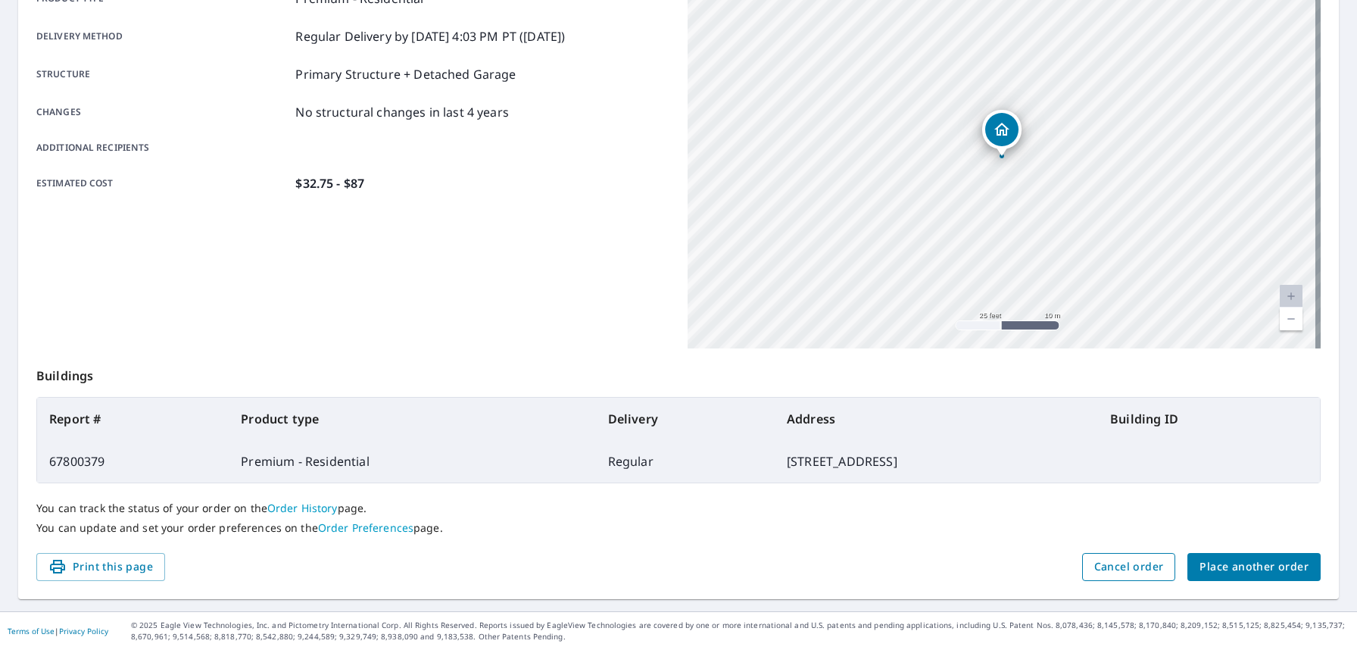
click at [1125, 562] on span "Cancel order" at bounding box center [1130, 566] width 70 height 19
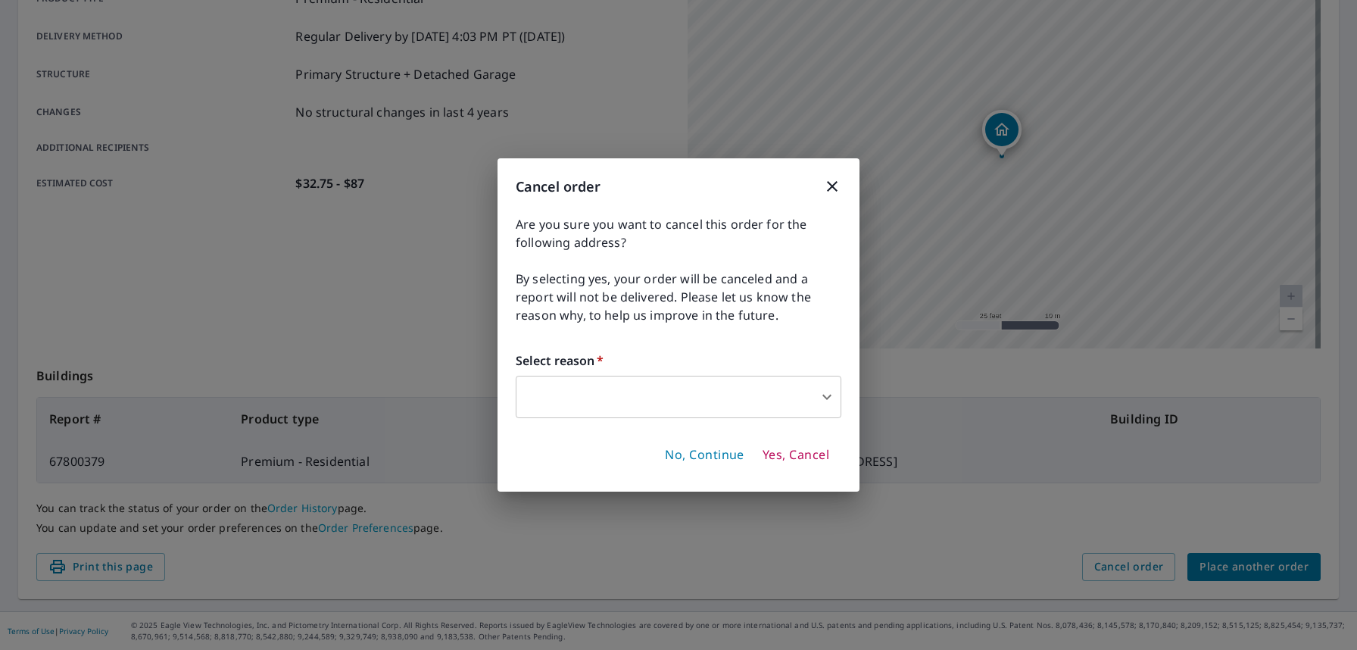
click at [826, 398] on body "CR CR Dashboard Order History Order CR Order Submitted Order details Product ty…" at bounding box center [678, 325] width 1357 height 650
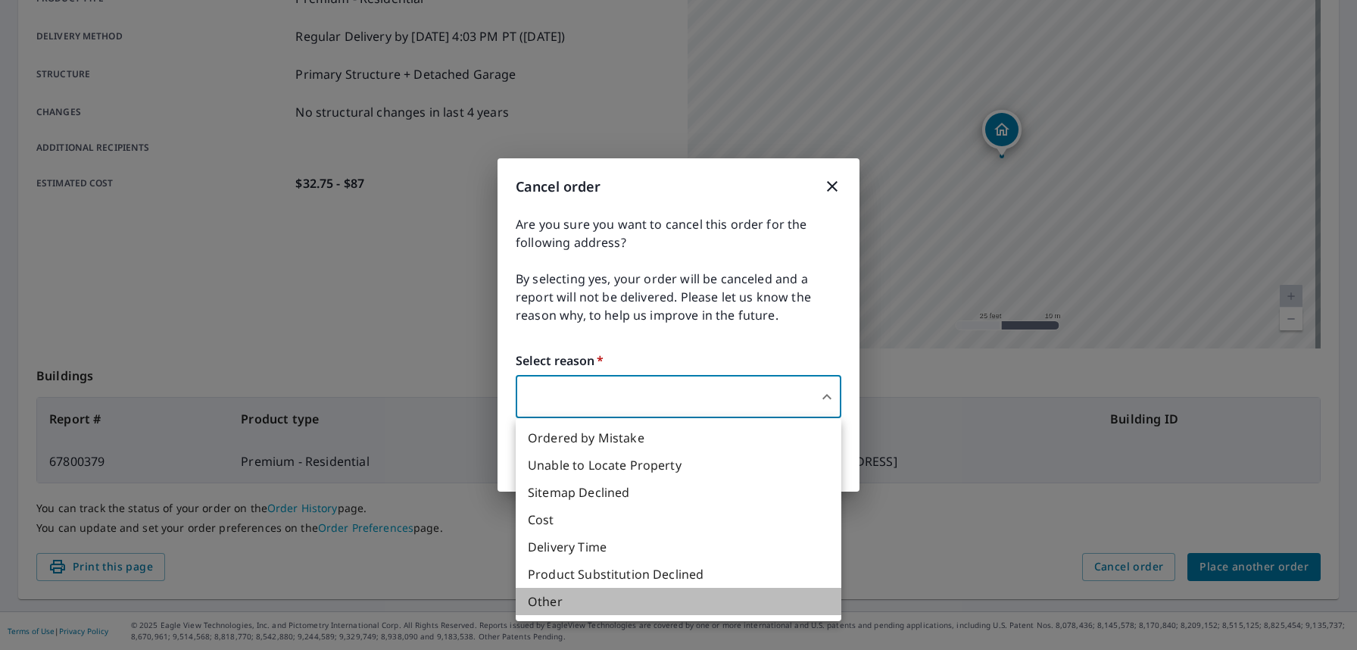
click at [548, 601] on li "Other" at bounding box center [679, 601] width 326 height 27
type input "36"
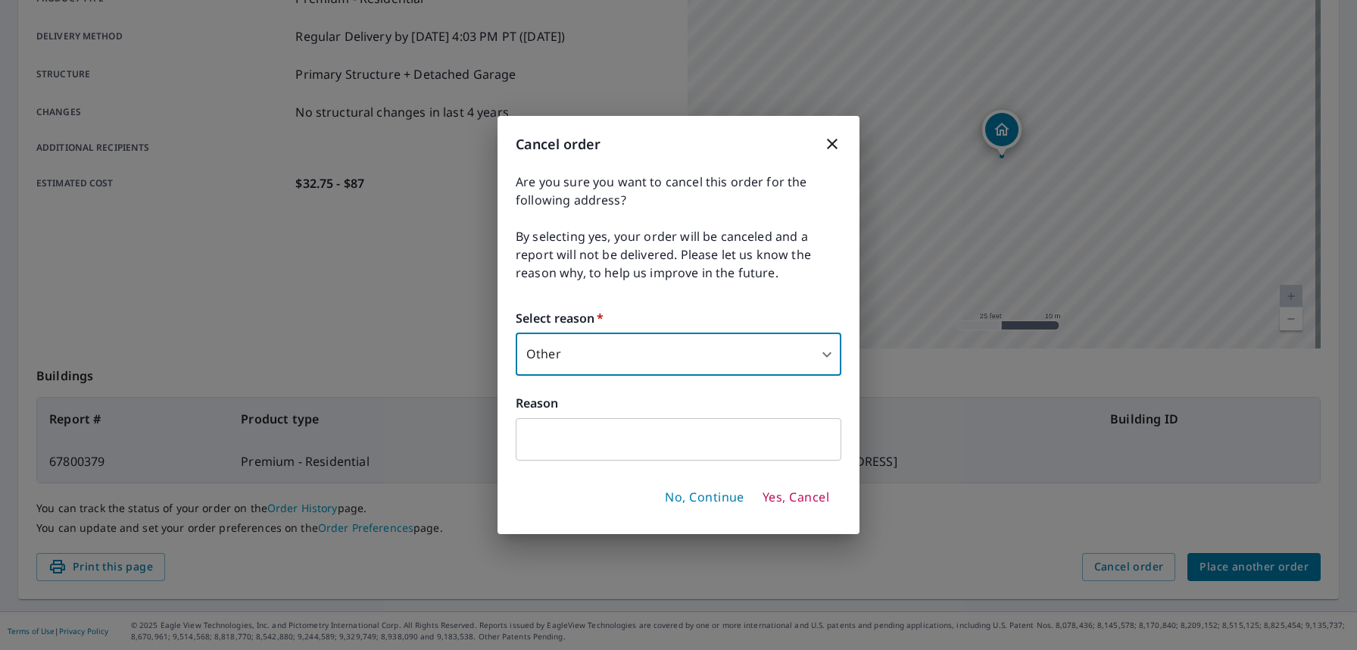
click at [636, 448] on input "text" at bounding box center [679, 439] width 326 height 42
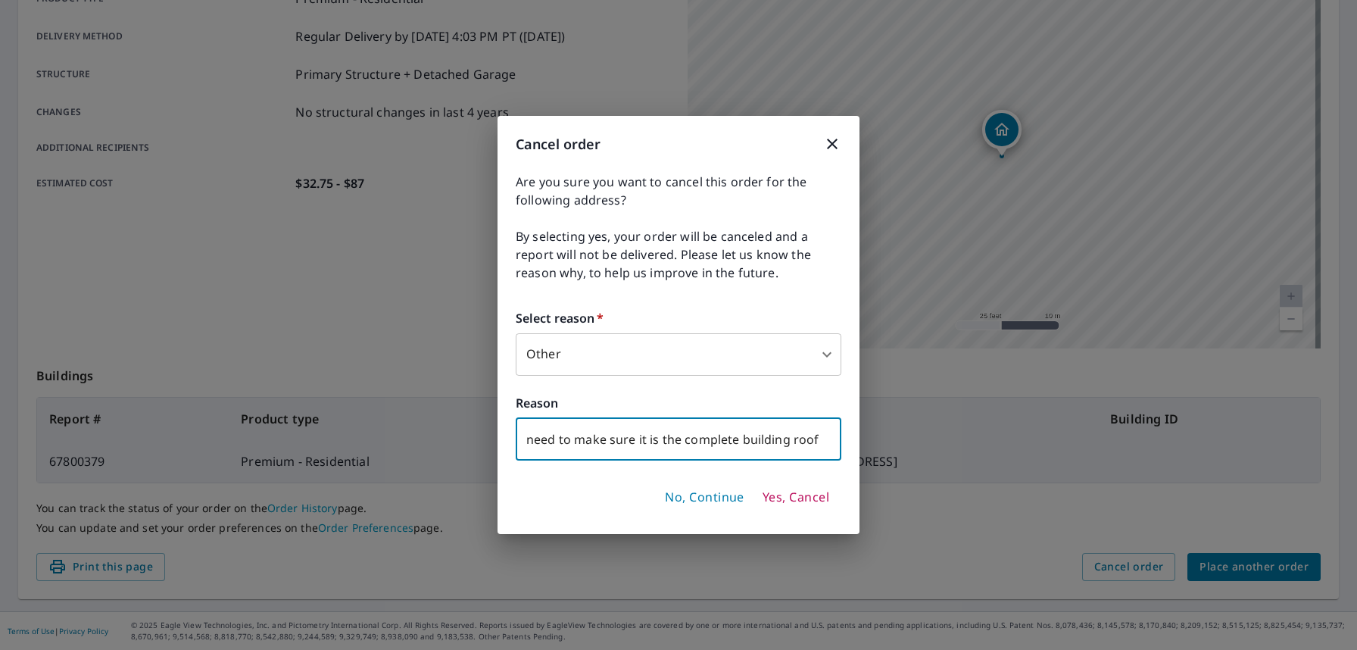
type input "need to make sure it is the complete building roof"
click at [804, 498] on span "Yes, Cancel" at bounding box center [796, 497] width 67 height 17
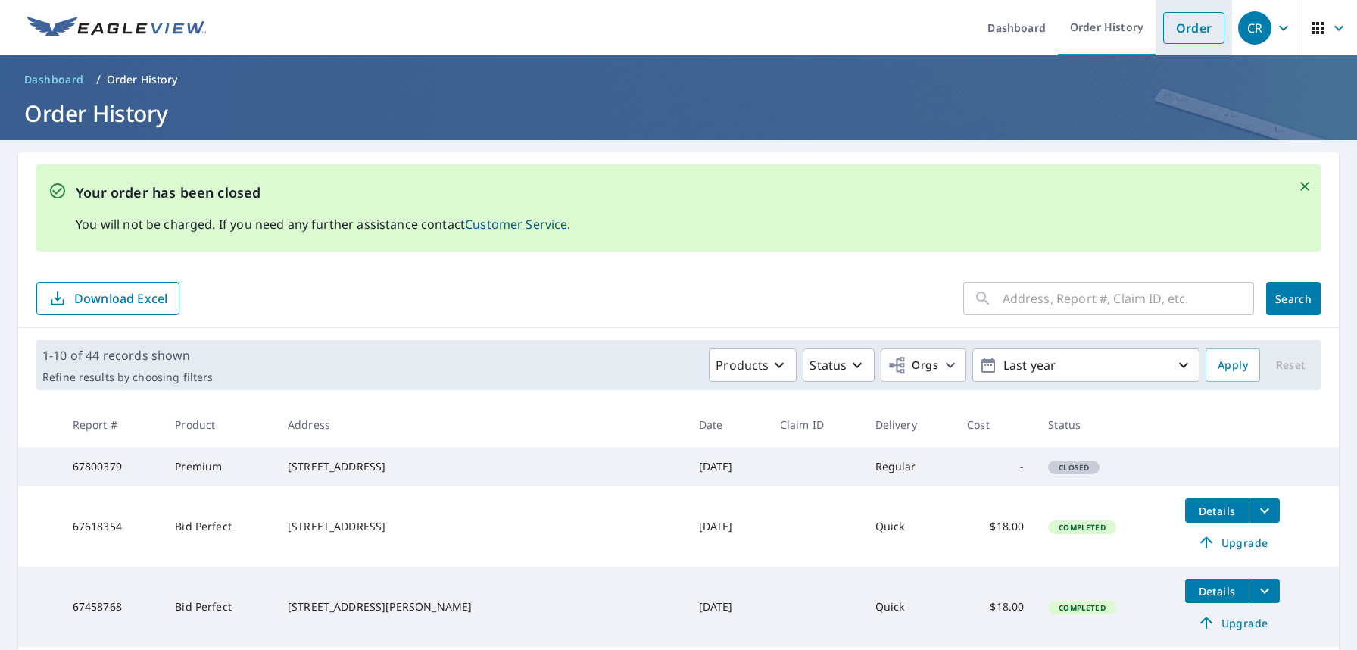
click at [1179, 23] on link "Order" at bounding box center [1193, 28] width 61 height 32
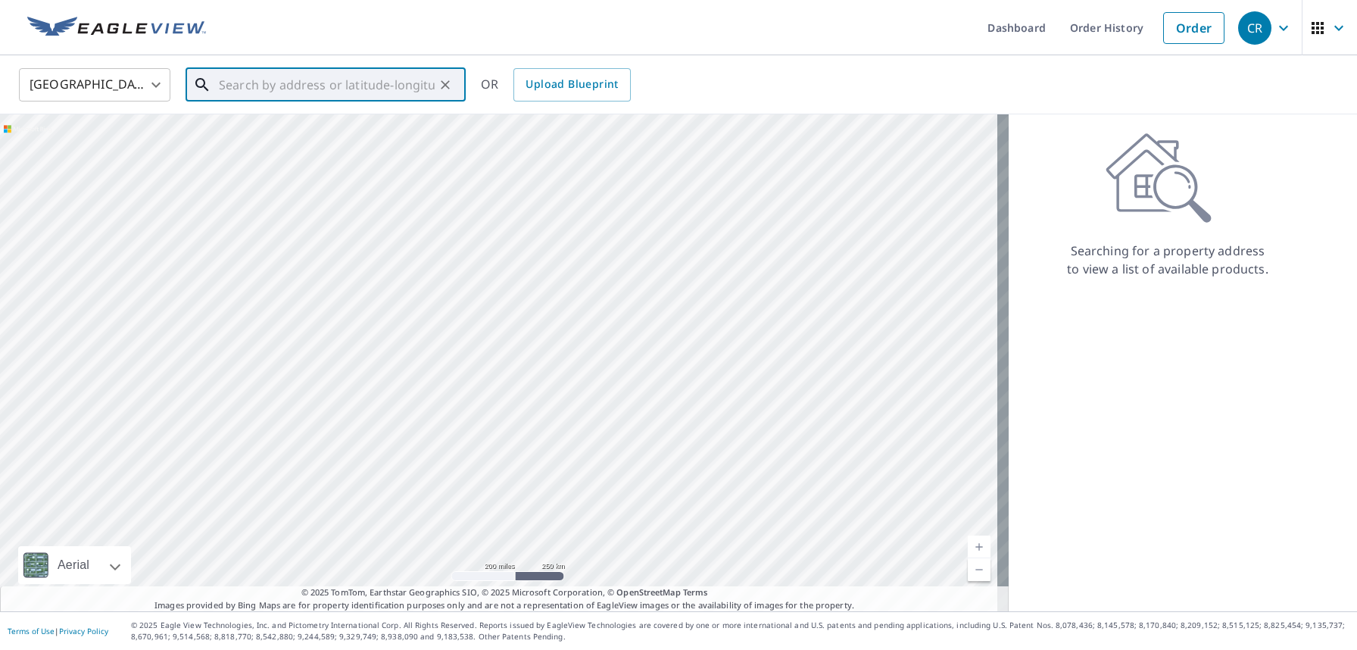
click at [223, 84] on input "text" at bounding box center [327, 85] width 216 height 42
paste input "4205 S Atlantic AveNew Smyrna Beach, FL 32169"
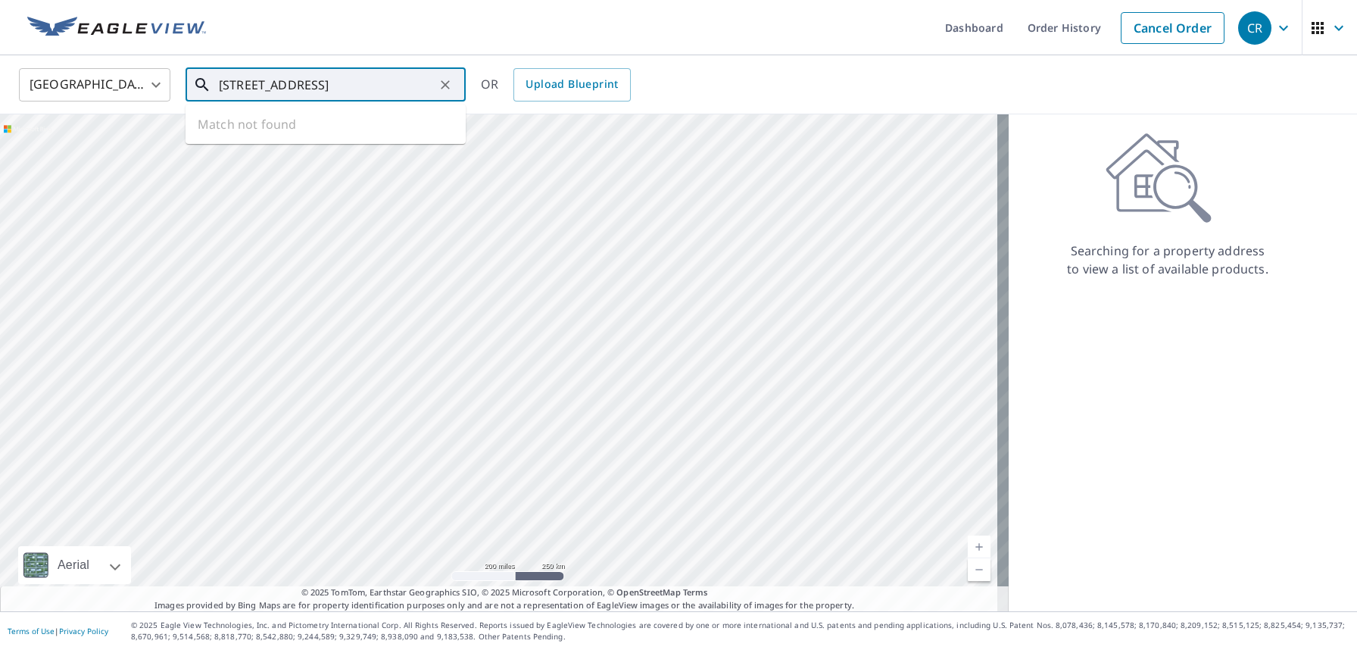
type input "4205 S Atlantic AveNew Smyrna Beach, FL 32169"
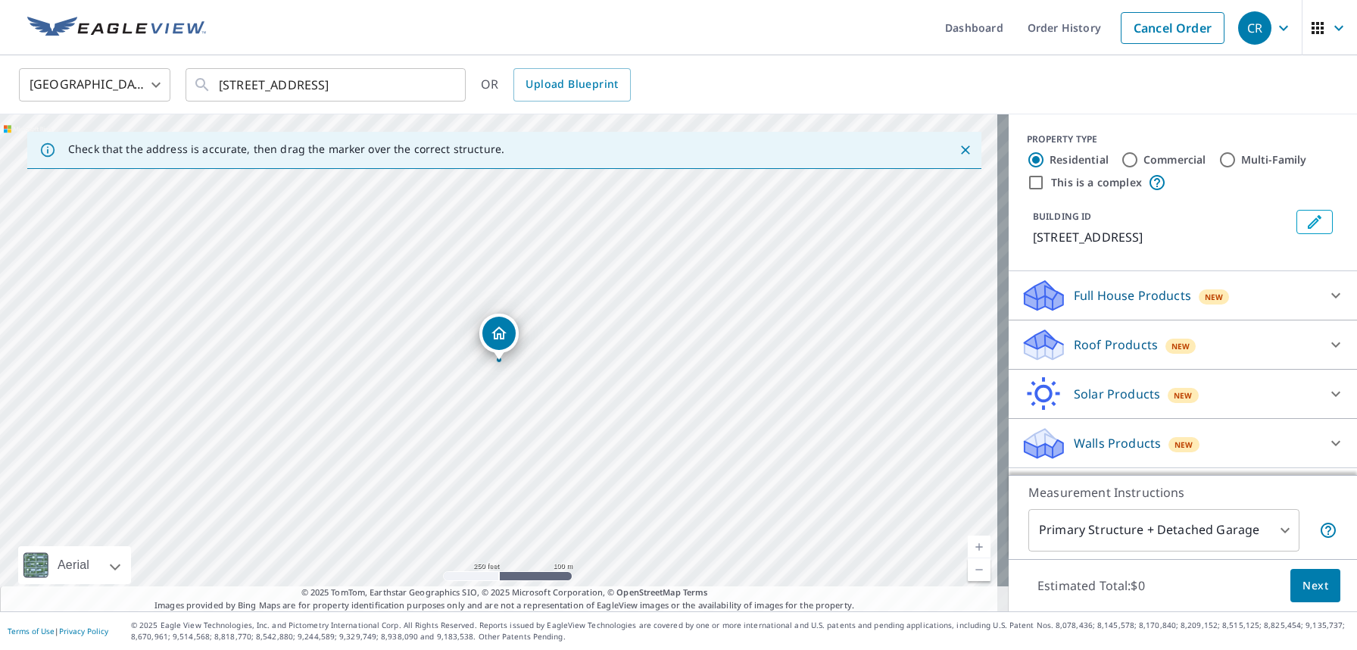
click at [1332, 348] on icon at bounding box center [1336, 344] width 9 height 5
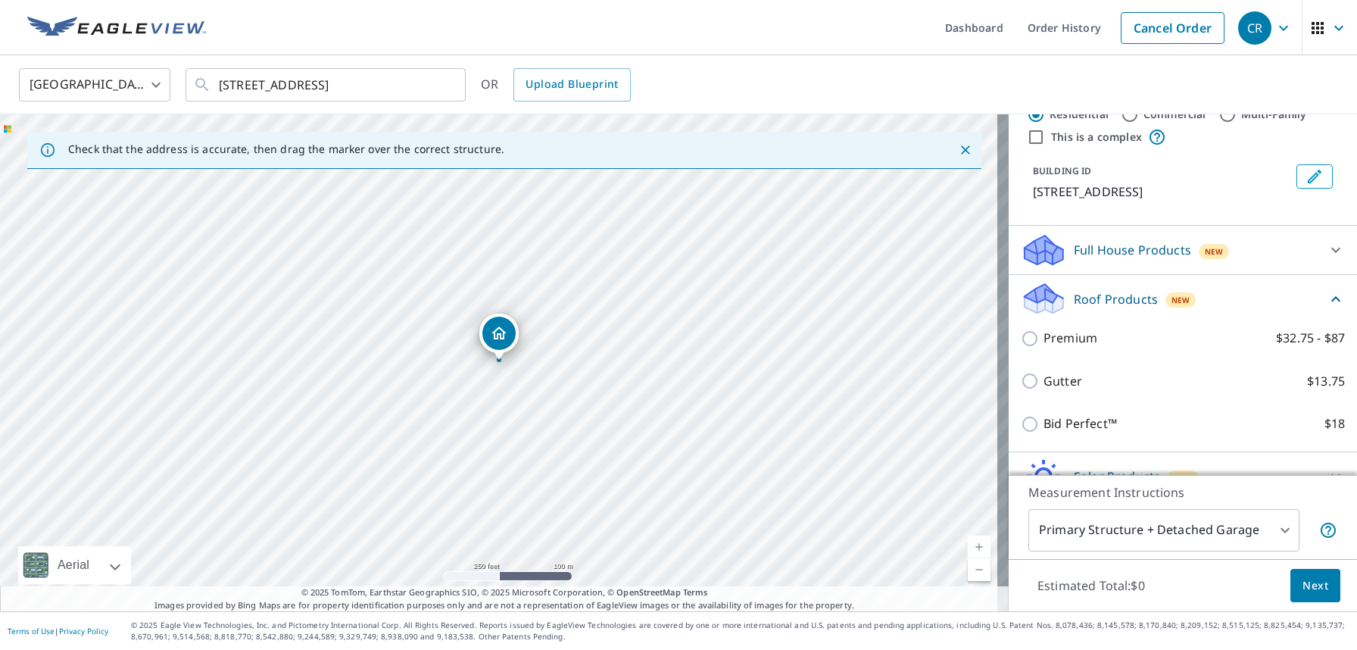
scroll to position [139, 0]
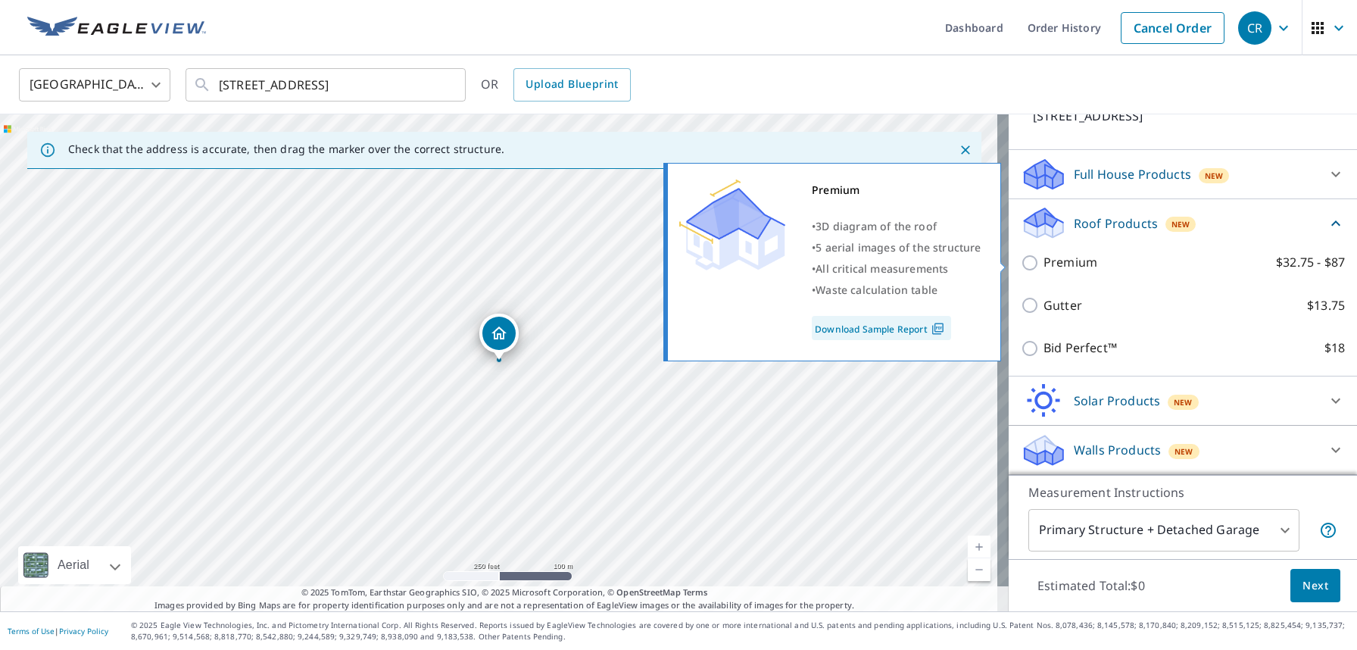
click at [1021, 261] on input "Premium $32.75 - $87" at bounding box center [1032, 263] width 23 height 18
checkbox input "true"
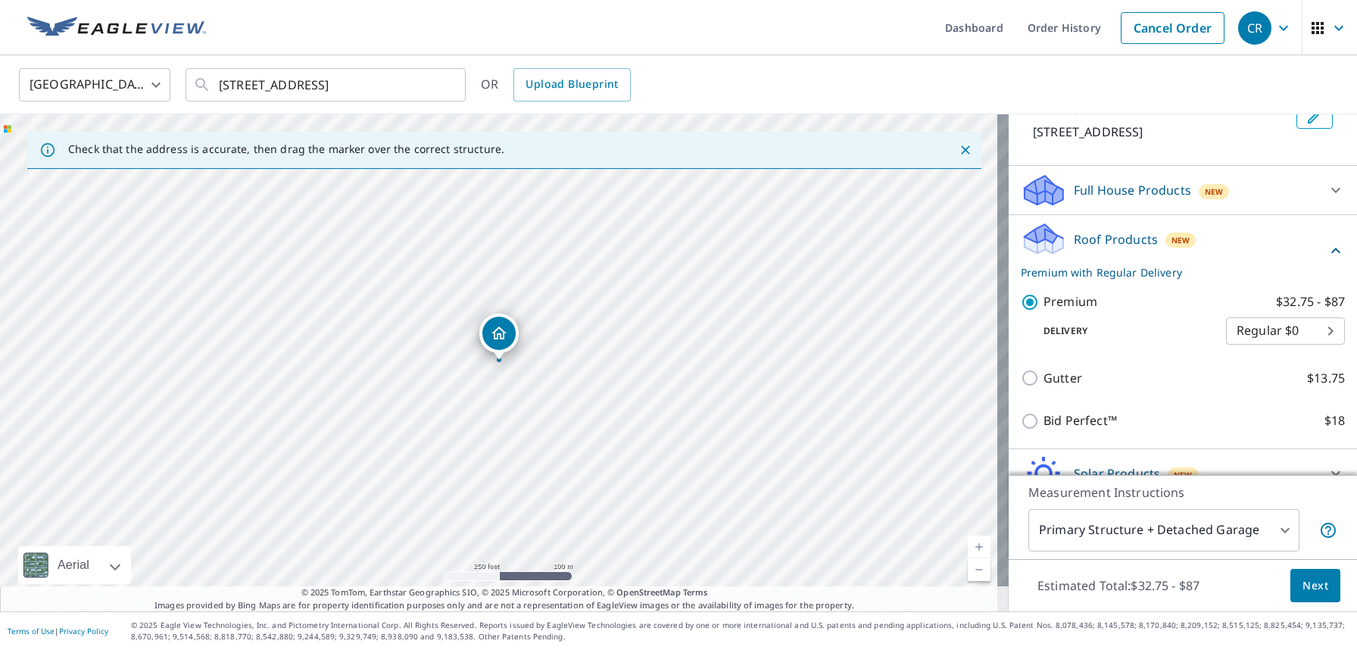
scroll to position [0, 0]
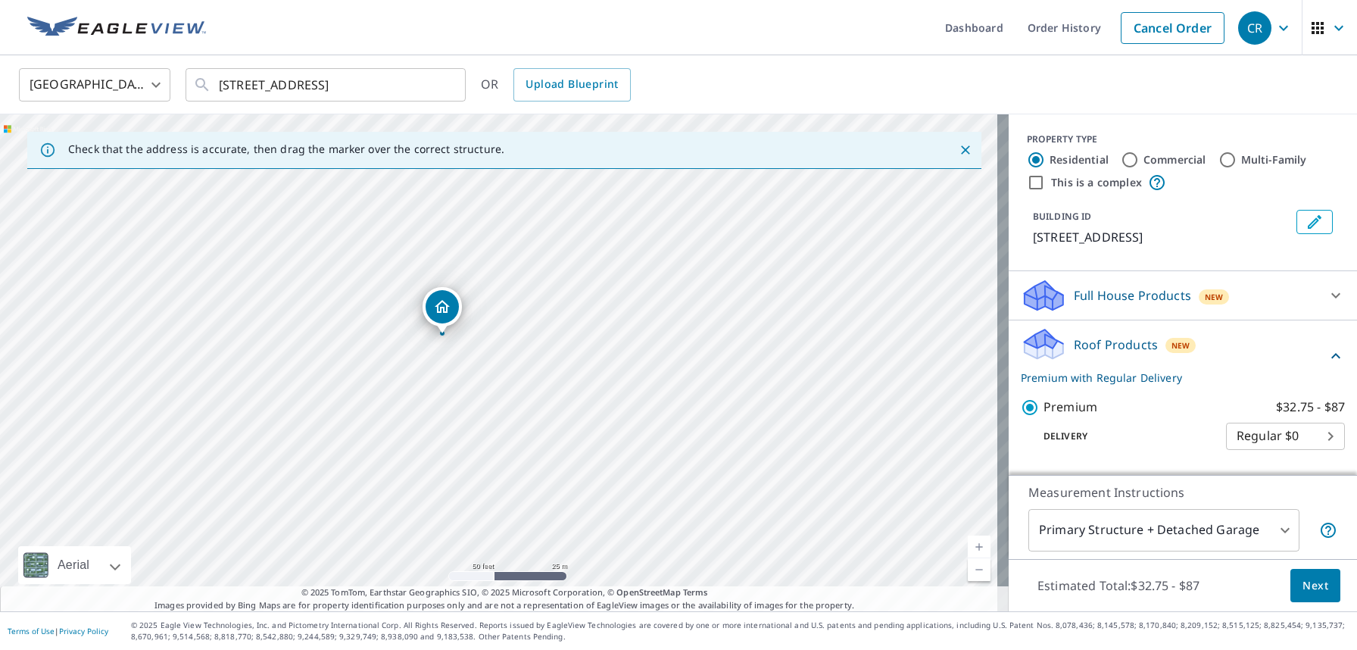
drag, startPoint x: 622, startPoint y: 181, endPoint x: 453, endPoint y: 302, distance: 207.9
drag, startPoint x: 501, startPoint y: 336, endPoint x: 508, endPoint y: 350, distance: 15.6
click at [1219, 158] on input "Multi-Family" at bounding box center [1228, 160] width 18 height 18
radio input "true"
type input "2"
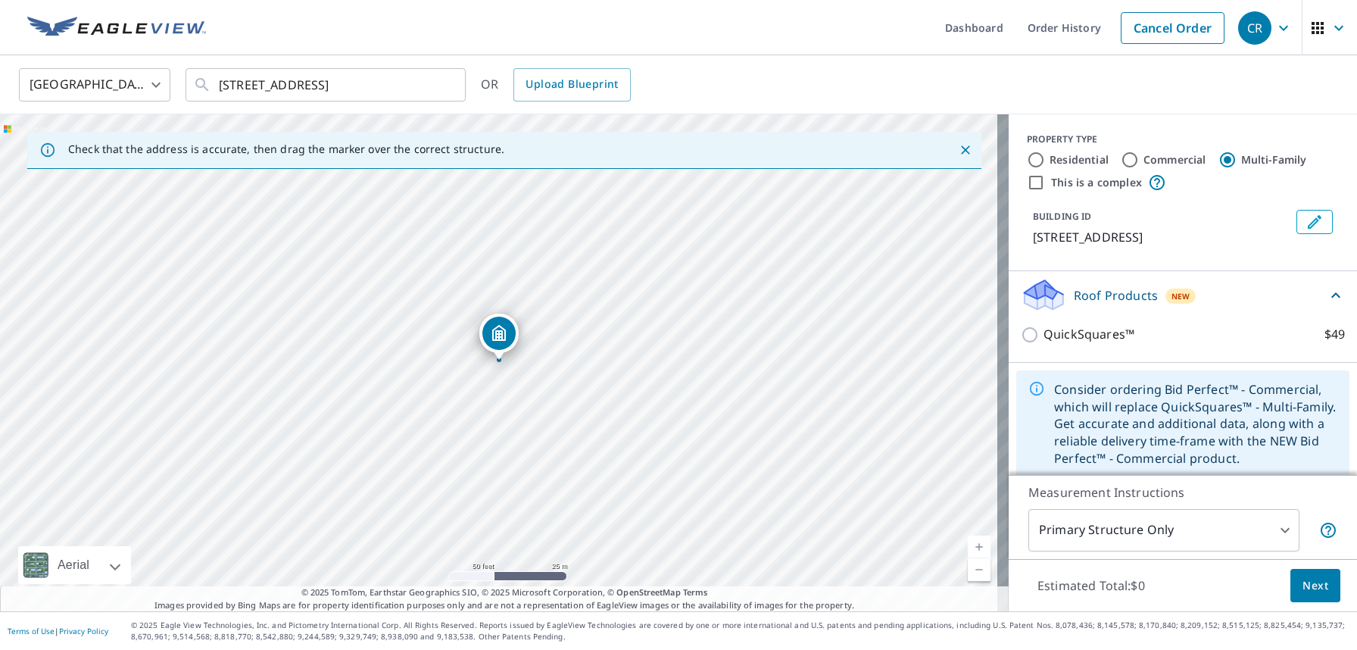
scroll to position [29, 0]
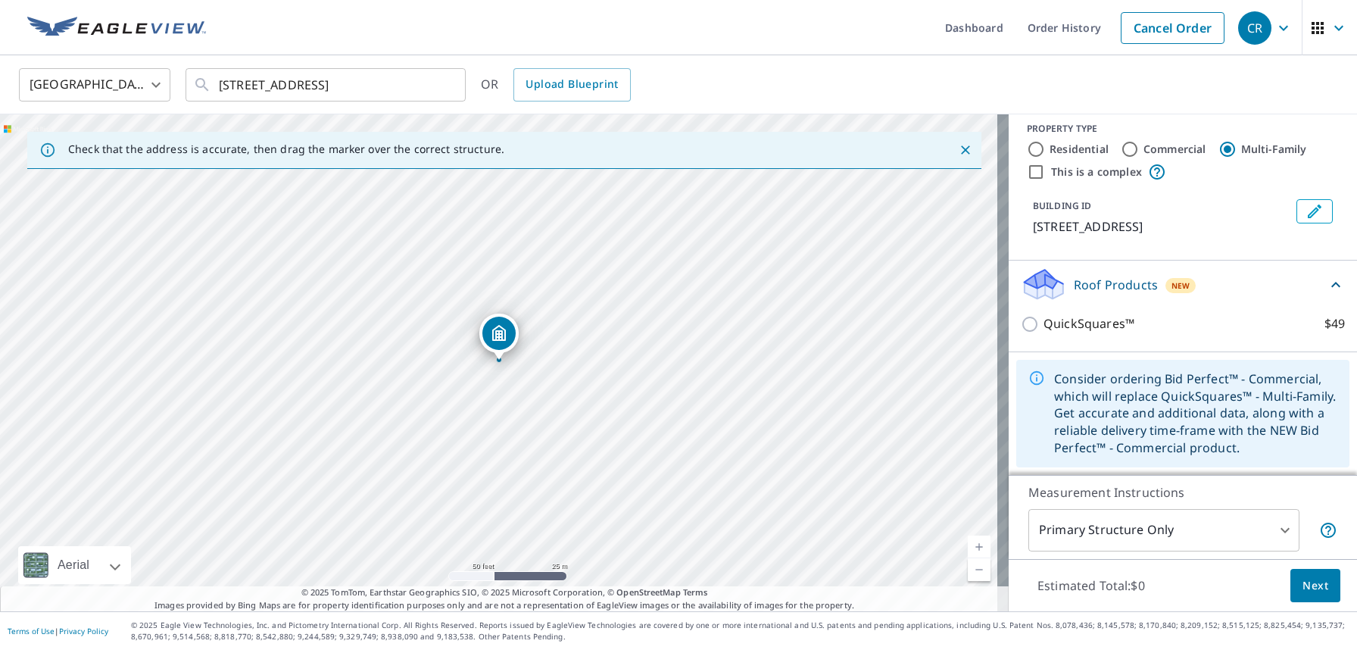
click at [1327, 284] on icon at bounding box center [1336, 285] width 18 height 18
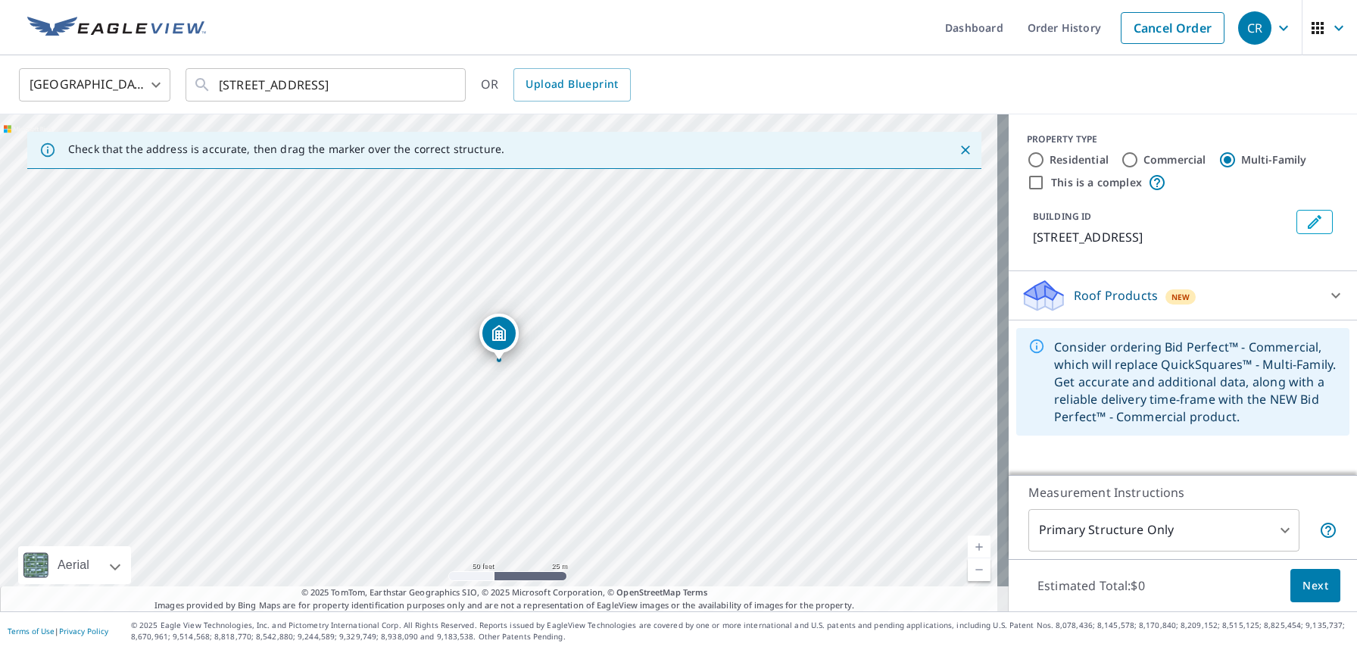
scroll to position [0, 0]
click at [1332, 298] on icon at bounding box center [1336, 295] width 9 height 5
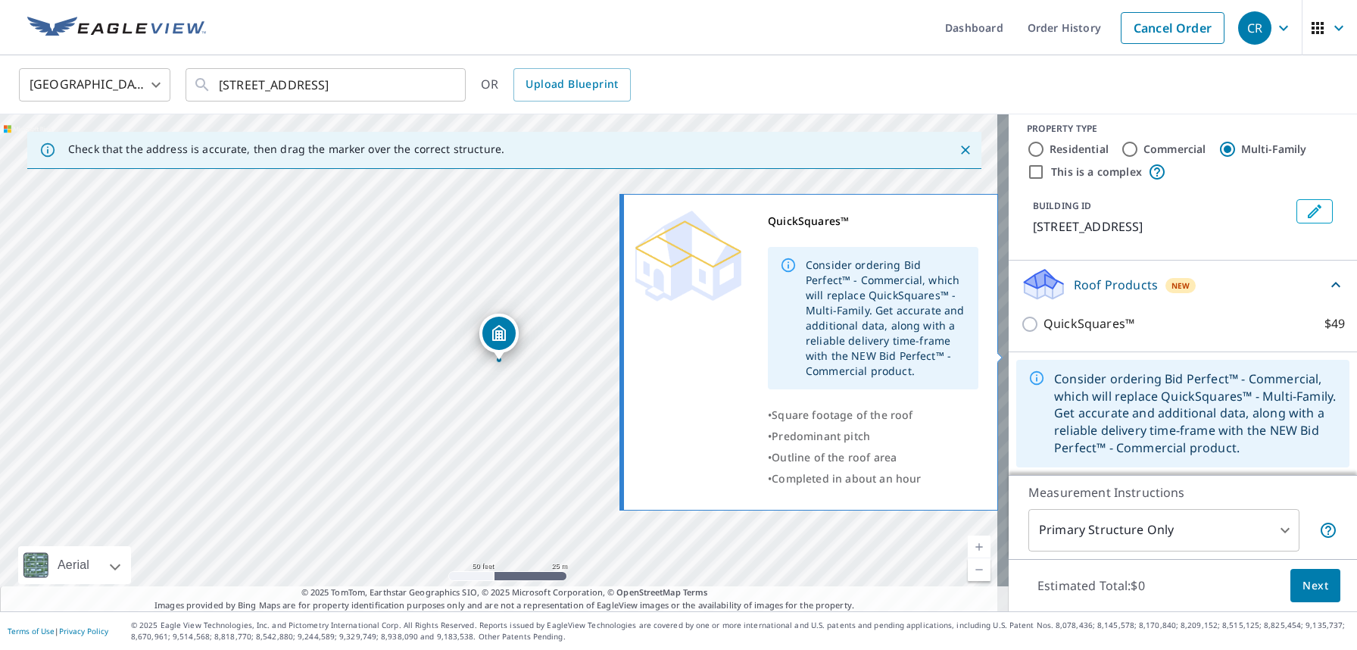
scroll to position [29, 0]
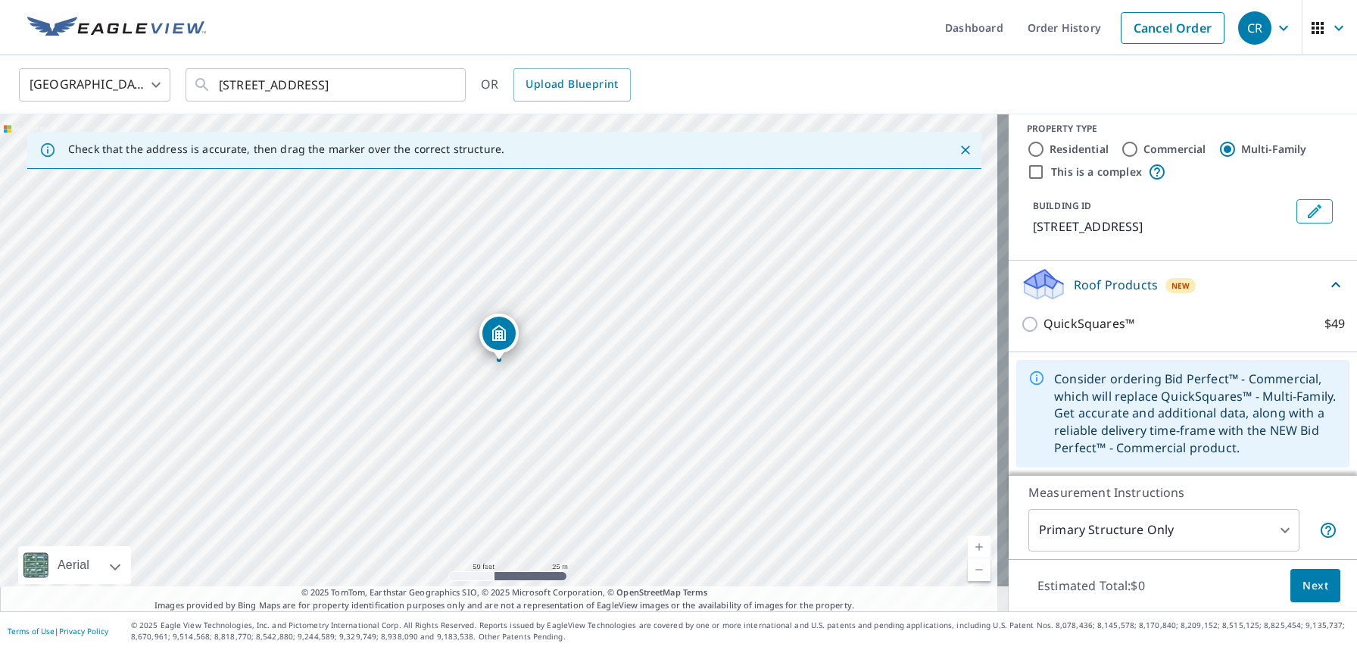
click at [1273, 523] on body "CR CR Dashboard Order History Cancel Order CR United States US ​ 4205 S Atlanti…" at bounding box center [678, 325] width 1357 height 650
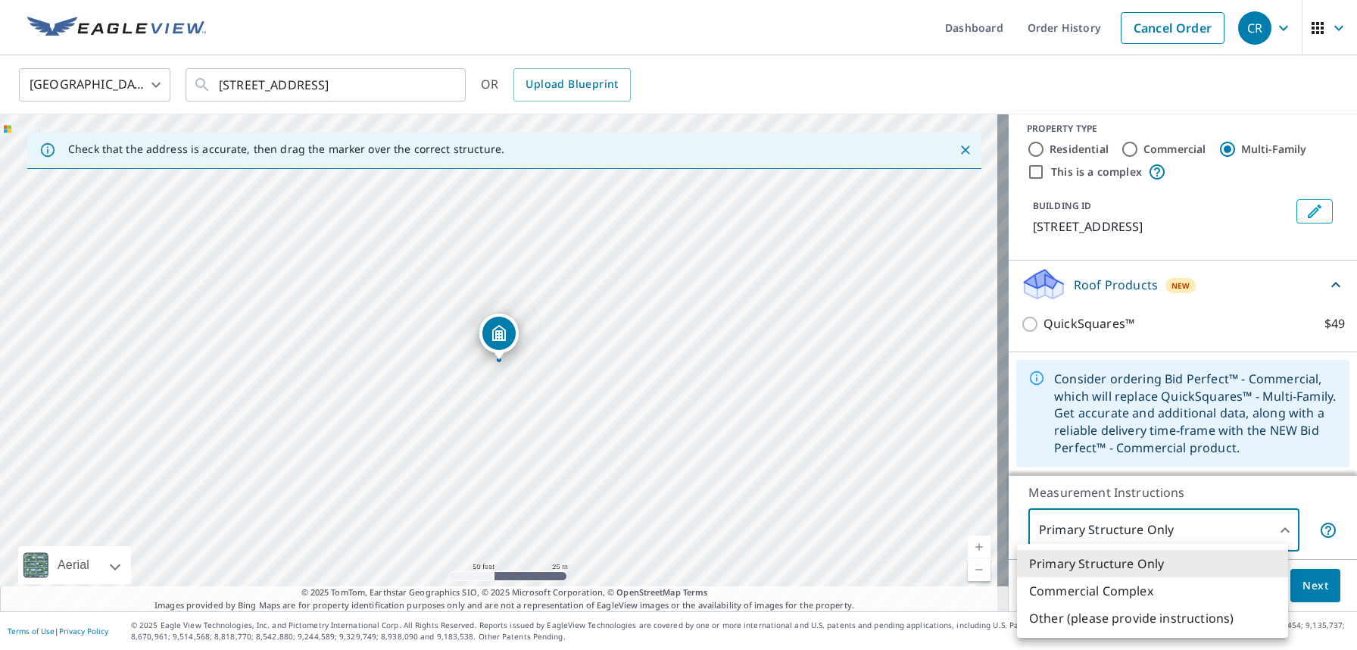
click at [1197, 303] on div at bounding box center [678, 325] width 1357 height 650
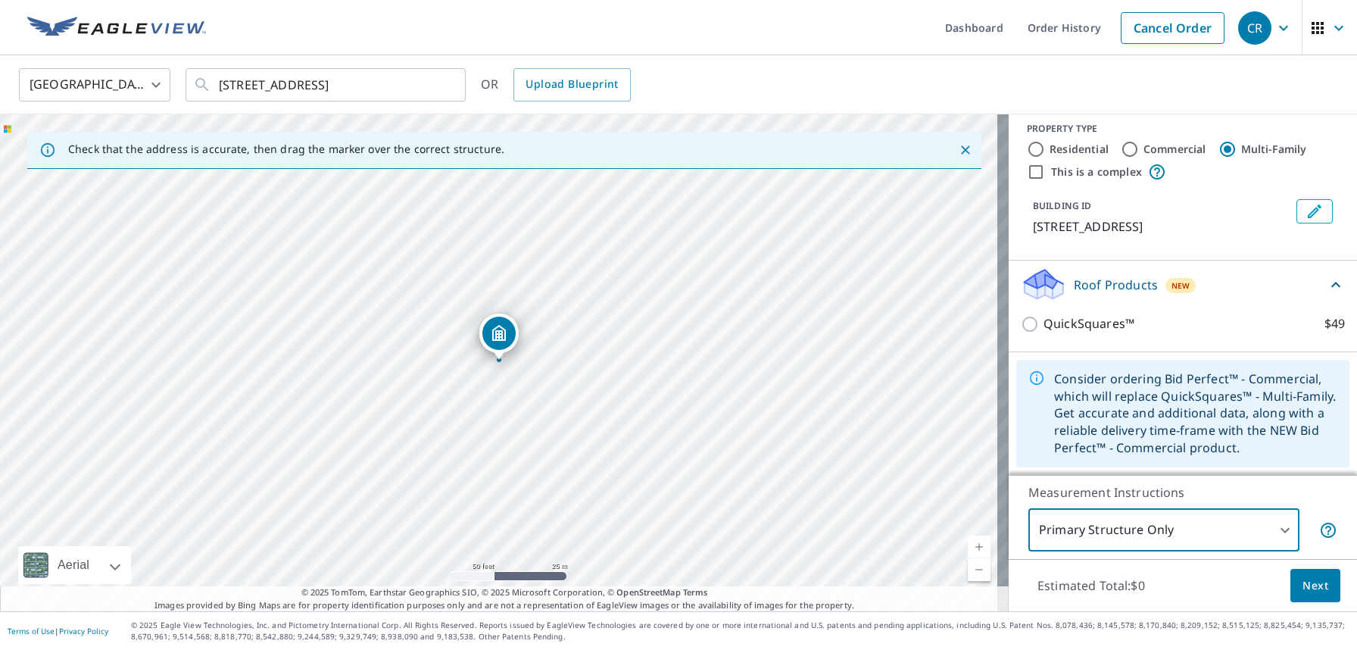
click at [1027, 140] on input "Residential" at bounding box center [1036, 149] width 18 height 18
radio input "true"
type input "1"
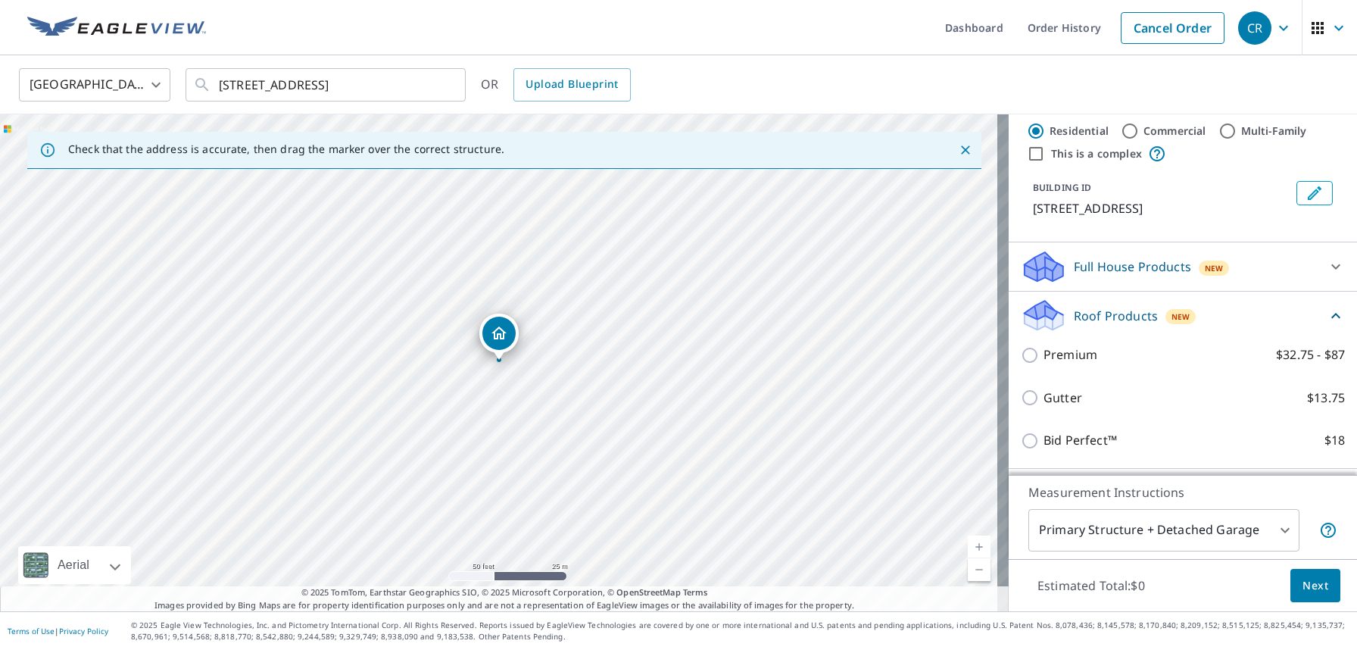
click at [1219, 130] on input "Multi-Family" at bounding box center [1228, 131] width 18 height 18
radio input "true"
type input "2"
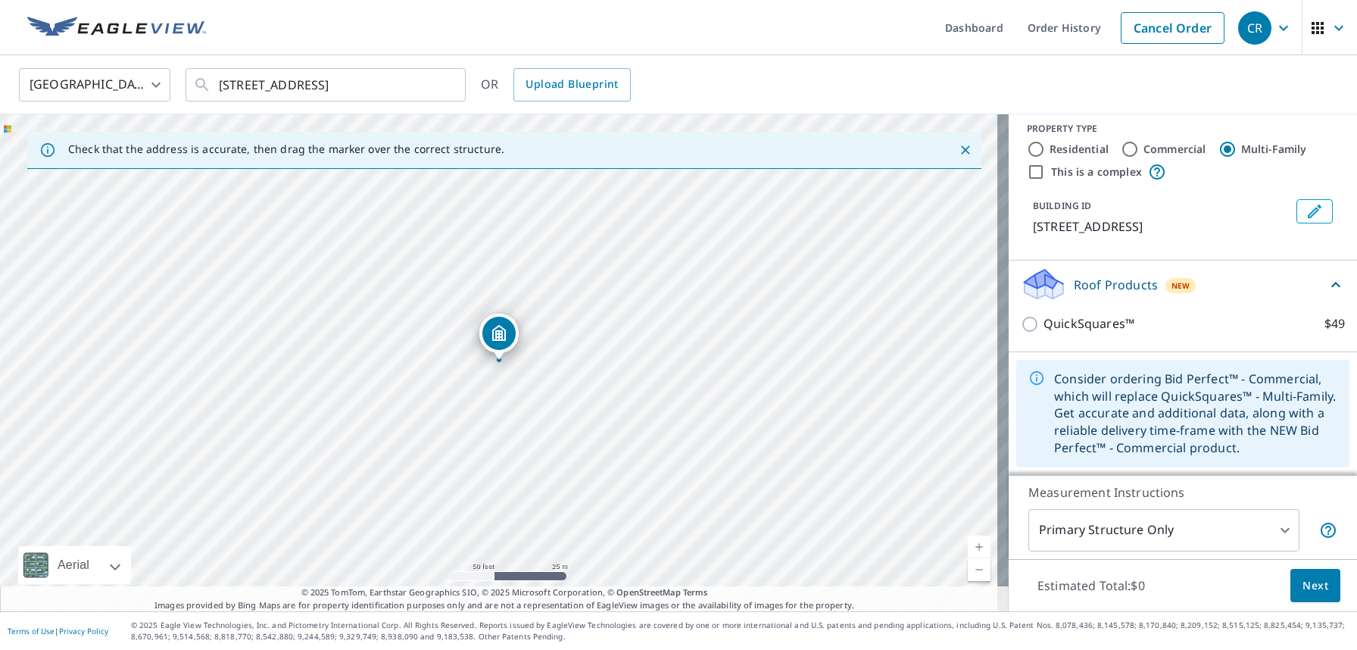
click at [1121, 140] on input "Commercial" at bounding box center [1130, 149] width 18 height 18
radio input "true"
type input "4"
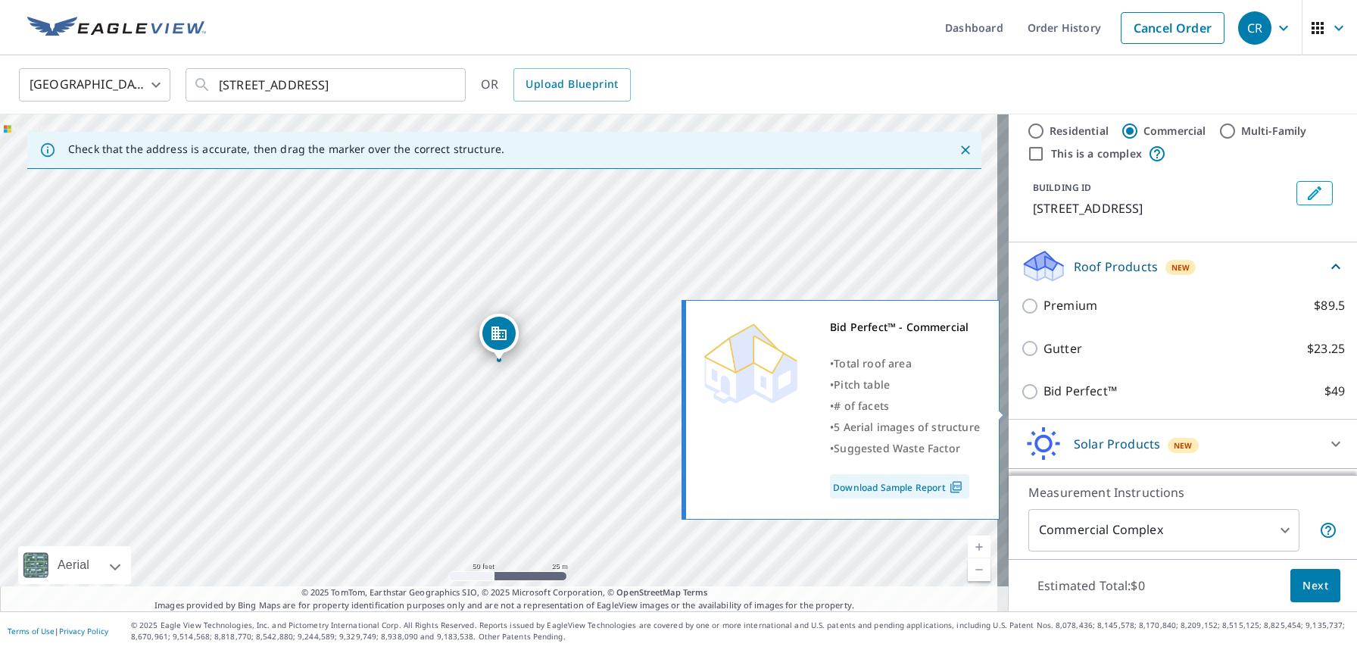
click at [1021, 401] on input "Bid Perfect™ $49" at bounding box center [1032, 392] width 23 height 18
checkbox input "true"
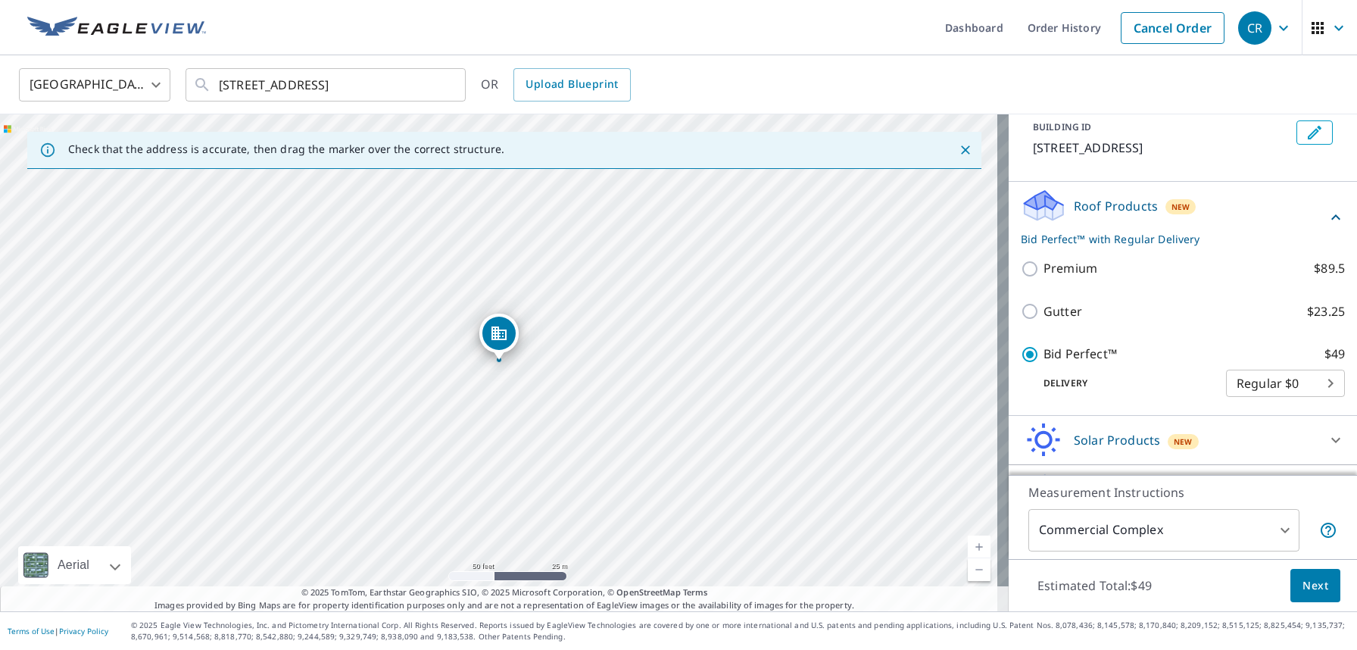
scroll to position [147, 0]
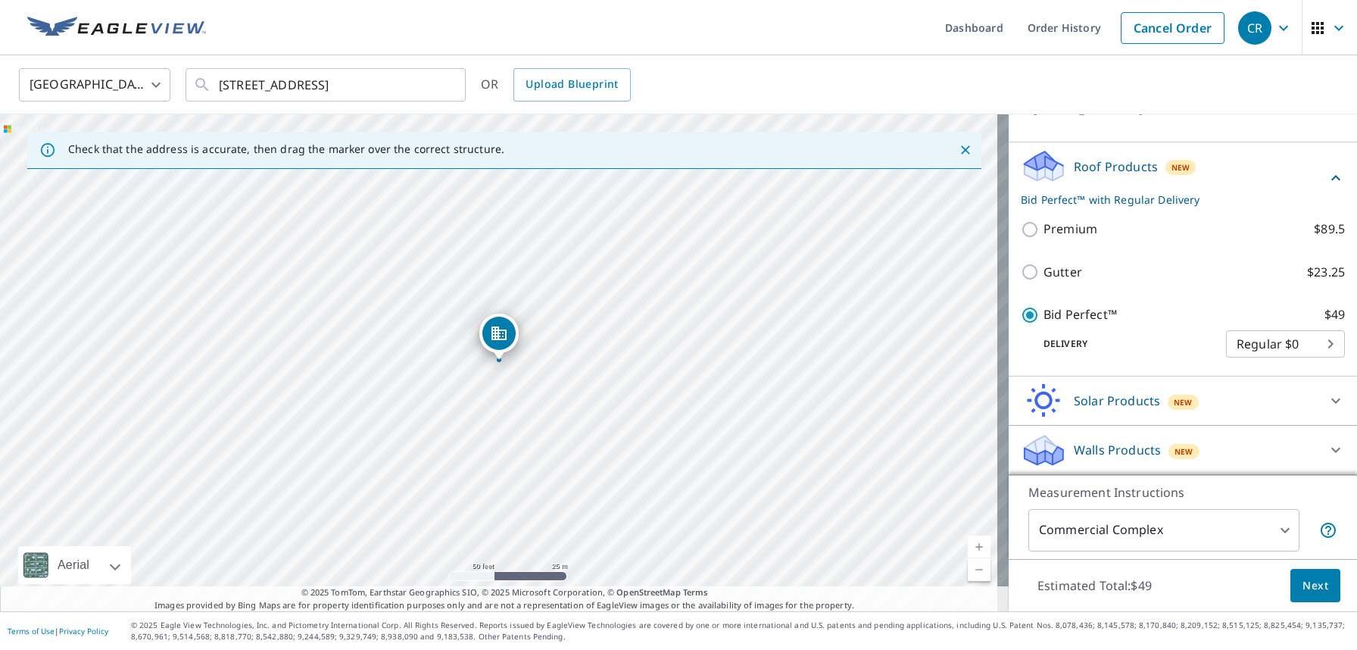
click at [1310, 582] on span "Next" at bounding box center [1316, 585] width 26 height 19
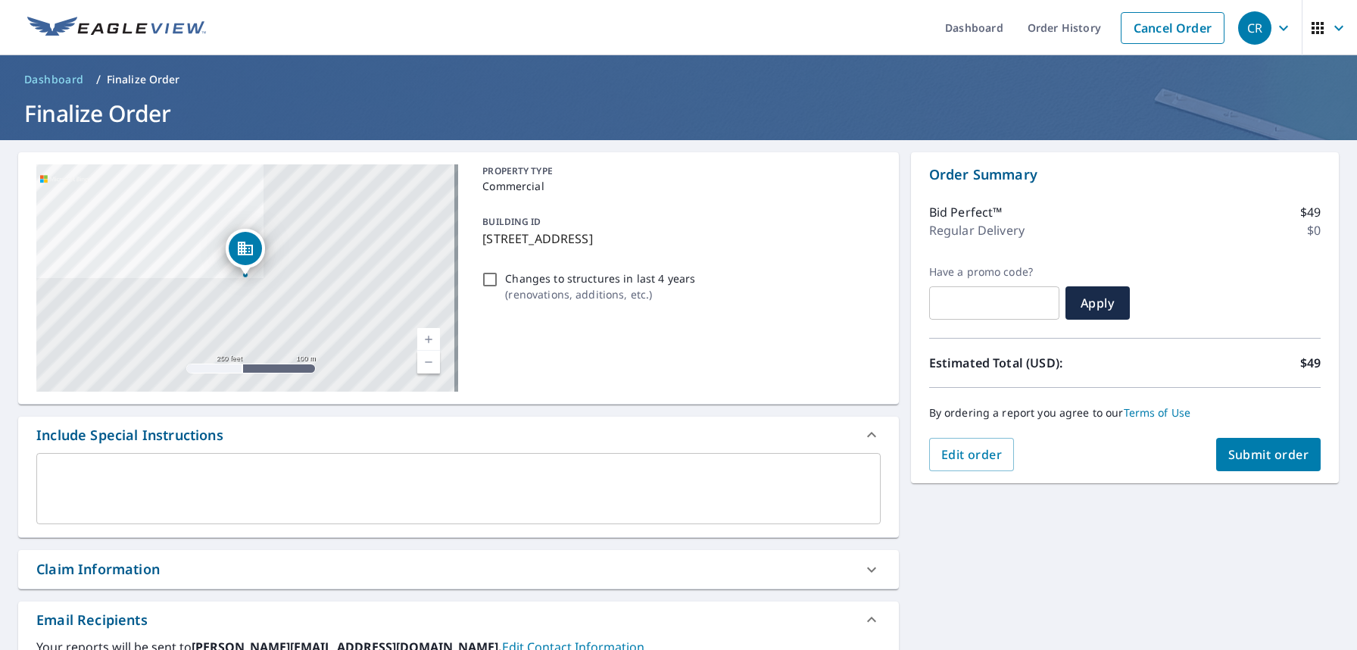
click at [1263, 451] on span "Submit order" at bounding box center [1269, 454] width 81 height 17
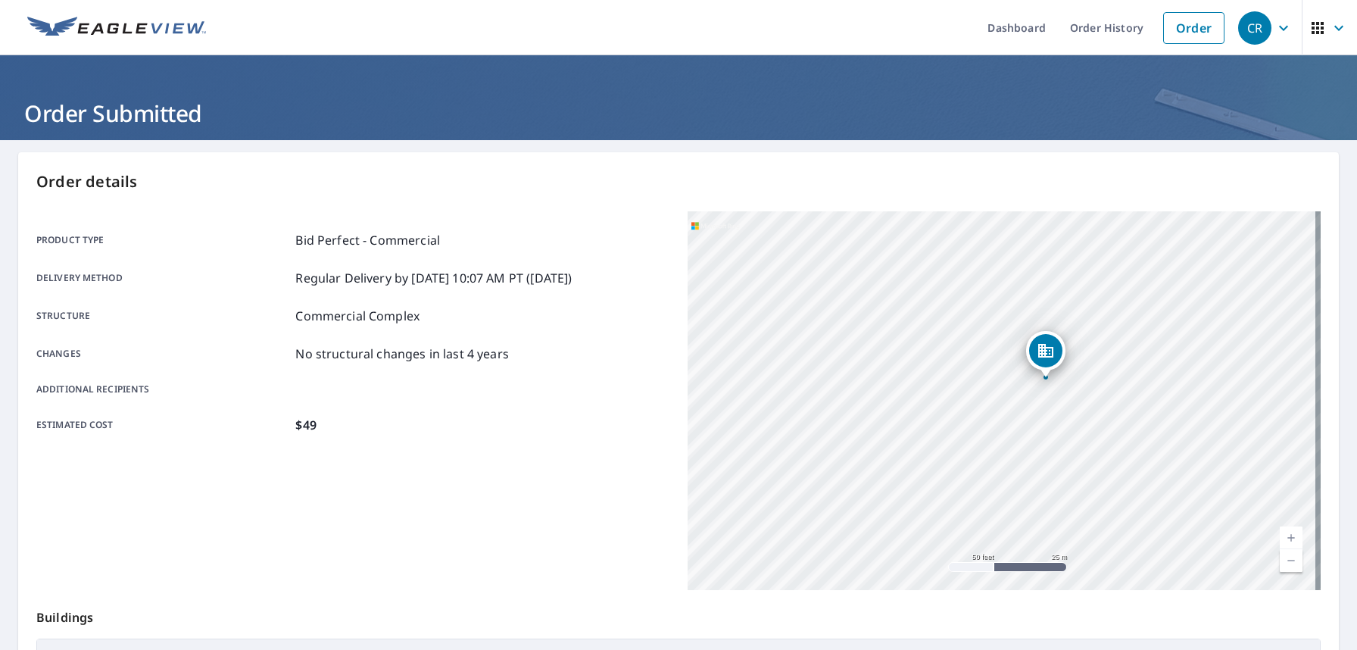
drag, startPoint x: 1031, startPoint y: 378, endPoint x: 738, endPoint y: 269, distance: 312.8
click at [742, 270] on div "4205 S Atlantic Ave New Smyrna Beach, FL 32169" at bounding box center [1004, 400] width 633 height 379
click at [1009, 29] on link "Dashboard" at bounding box center [1017, 27] width 83 height 55
